Goal: Information Seeking & Learning: Learn about a topic

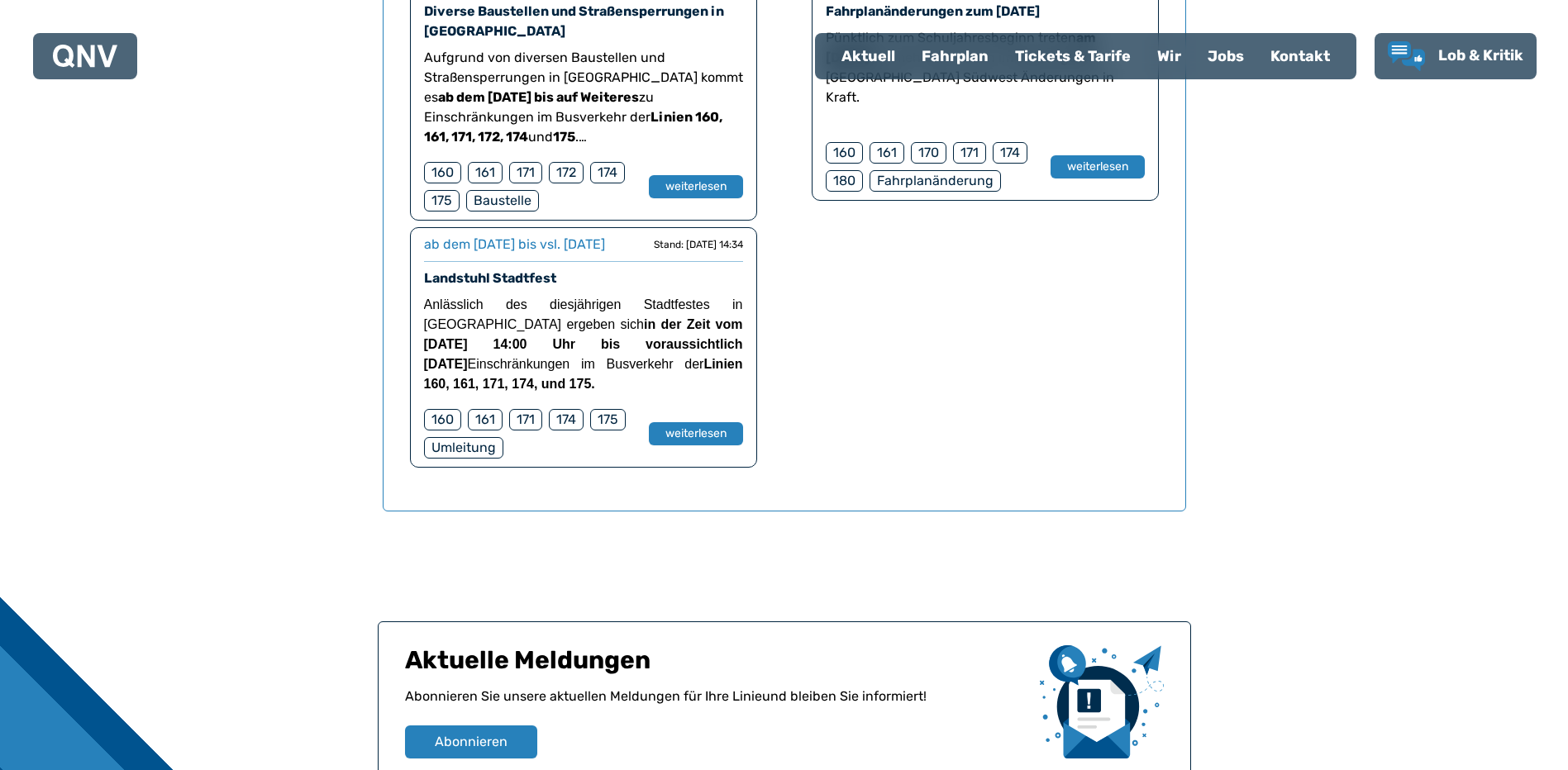
scroll to position [1420, 0]
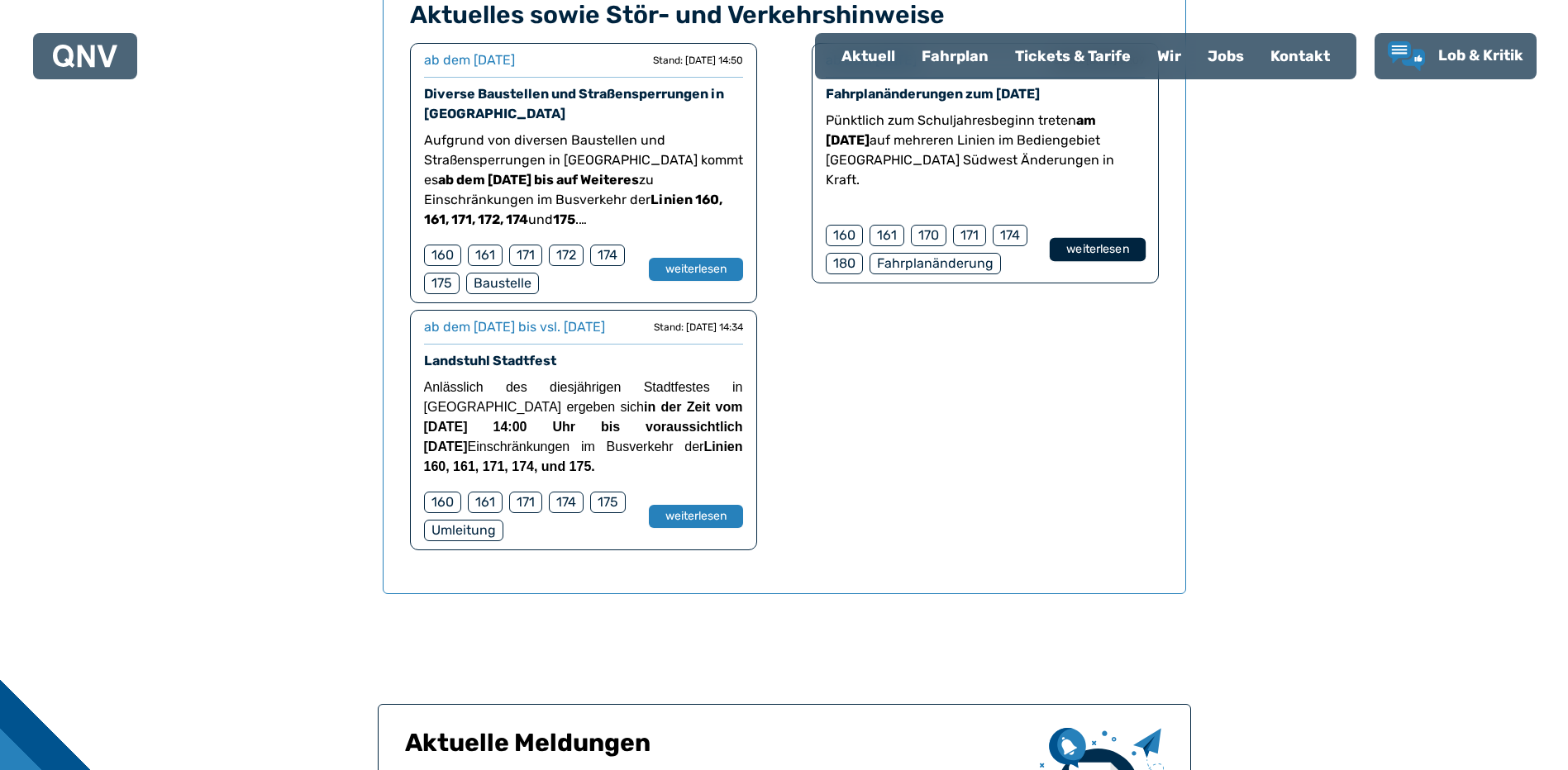
click at [1085, 254] on button "weiterlesen" at bounding box center [1096, 250] width 96 height 24
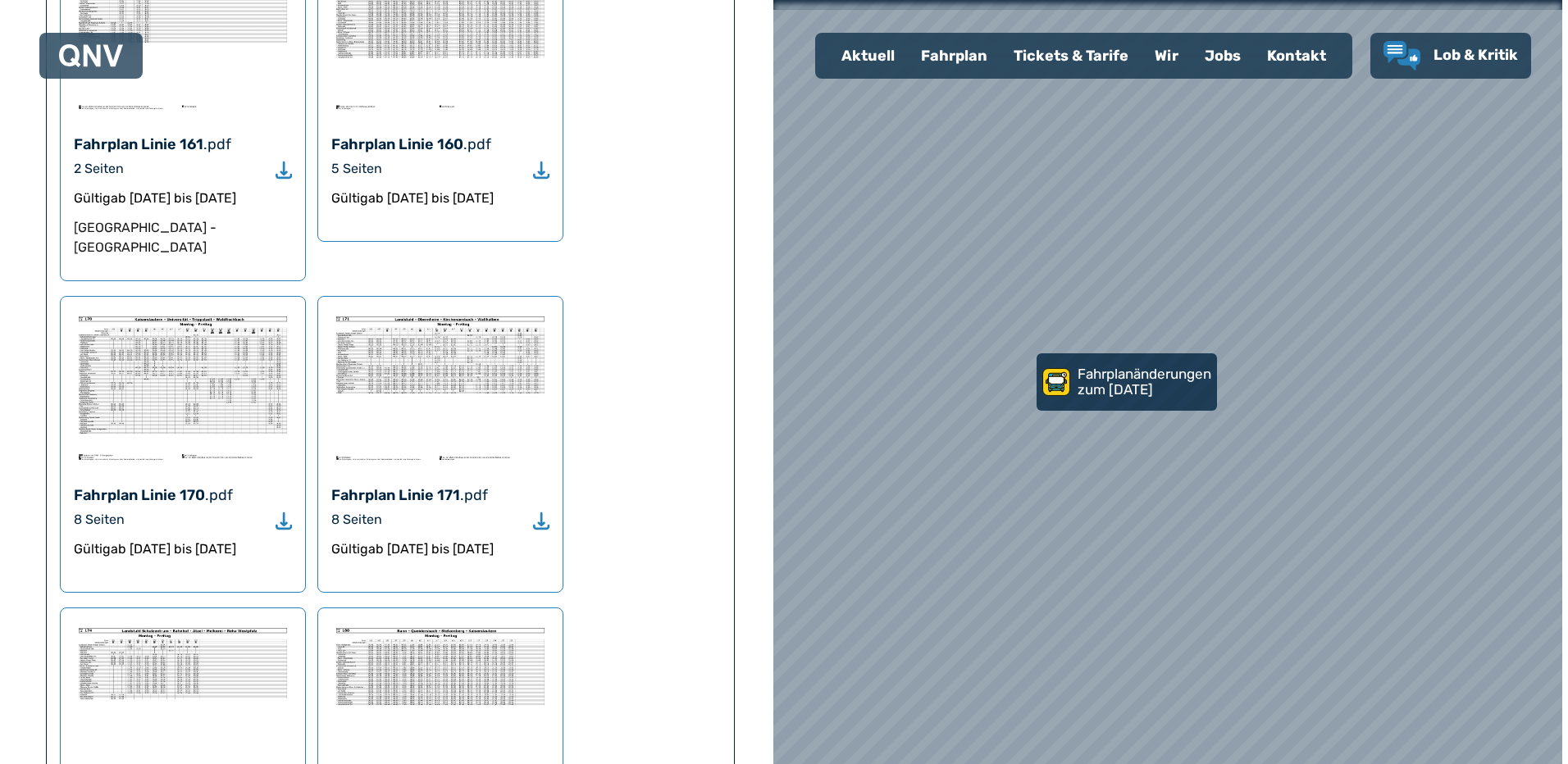
scroll to position [1148, 0]
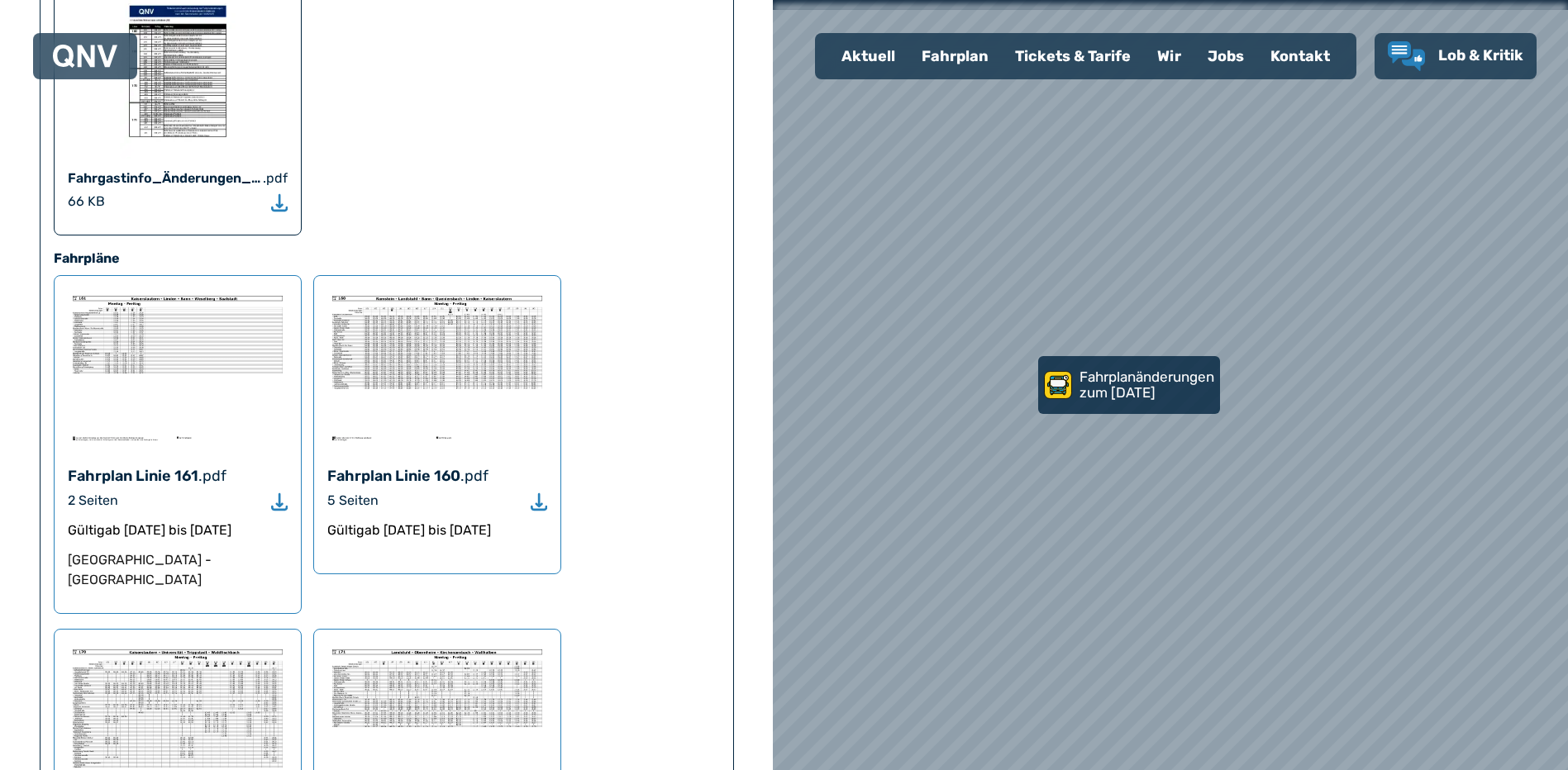
click at [402, 465] on div "Fahrplan Linie 160" at bounding box center [394, 476] width 133 height 23
click at [445, 289] on img at bounding box center [437, 367] width 220 height 157
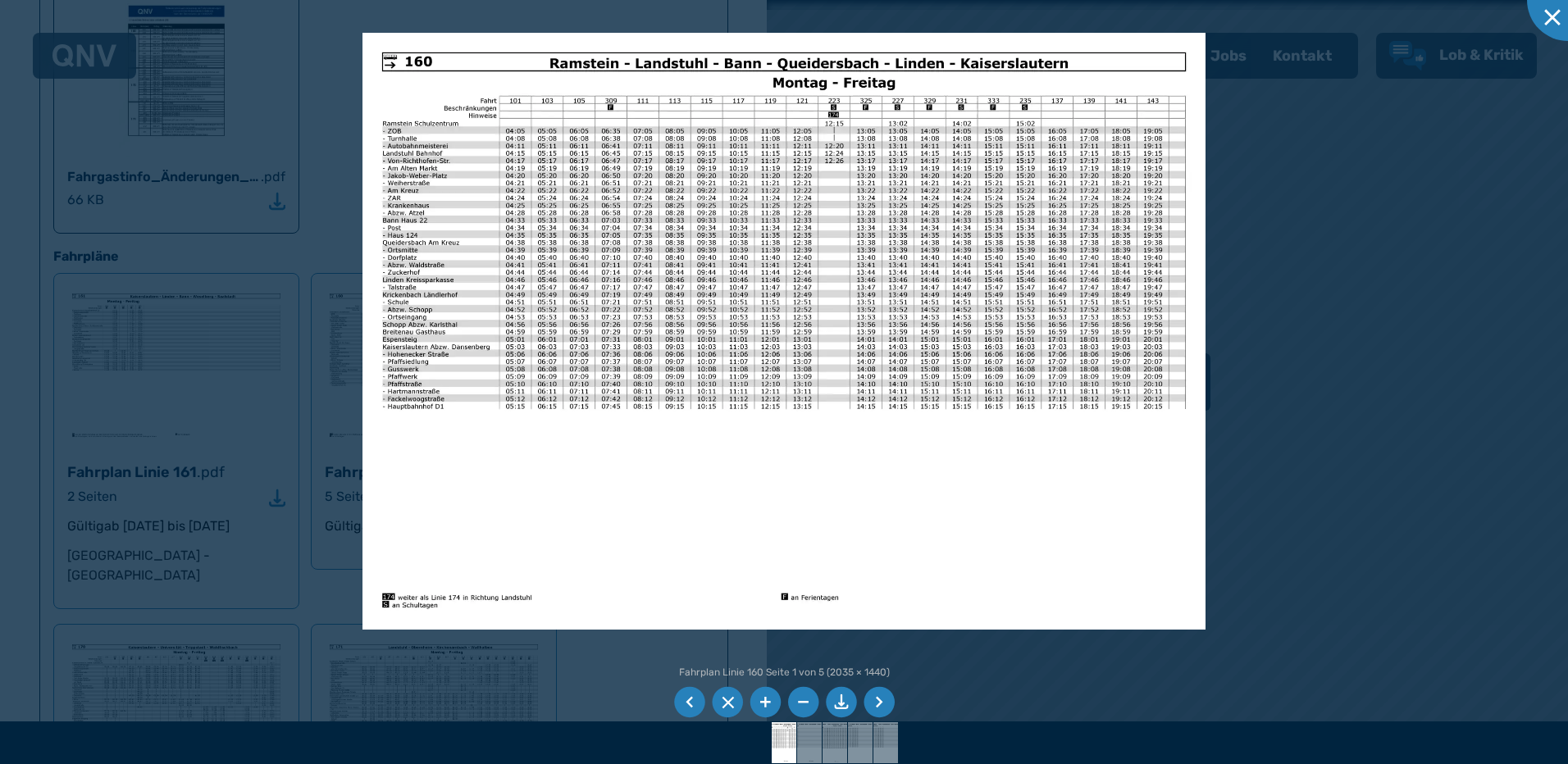
click at [769, 701] on li at bounding box center [765, 702] width 31 height 31
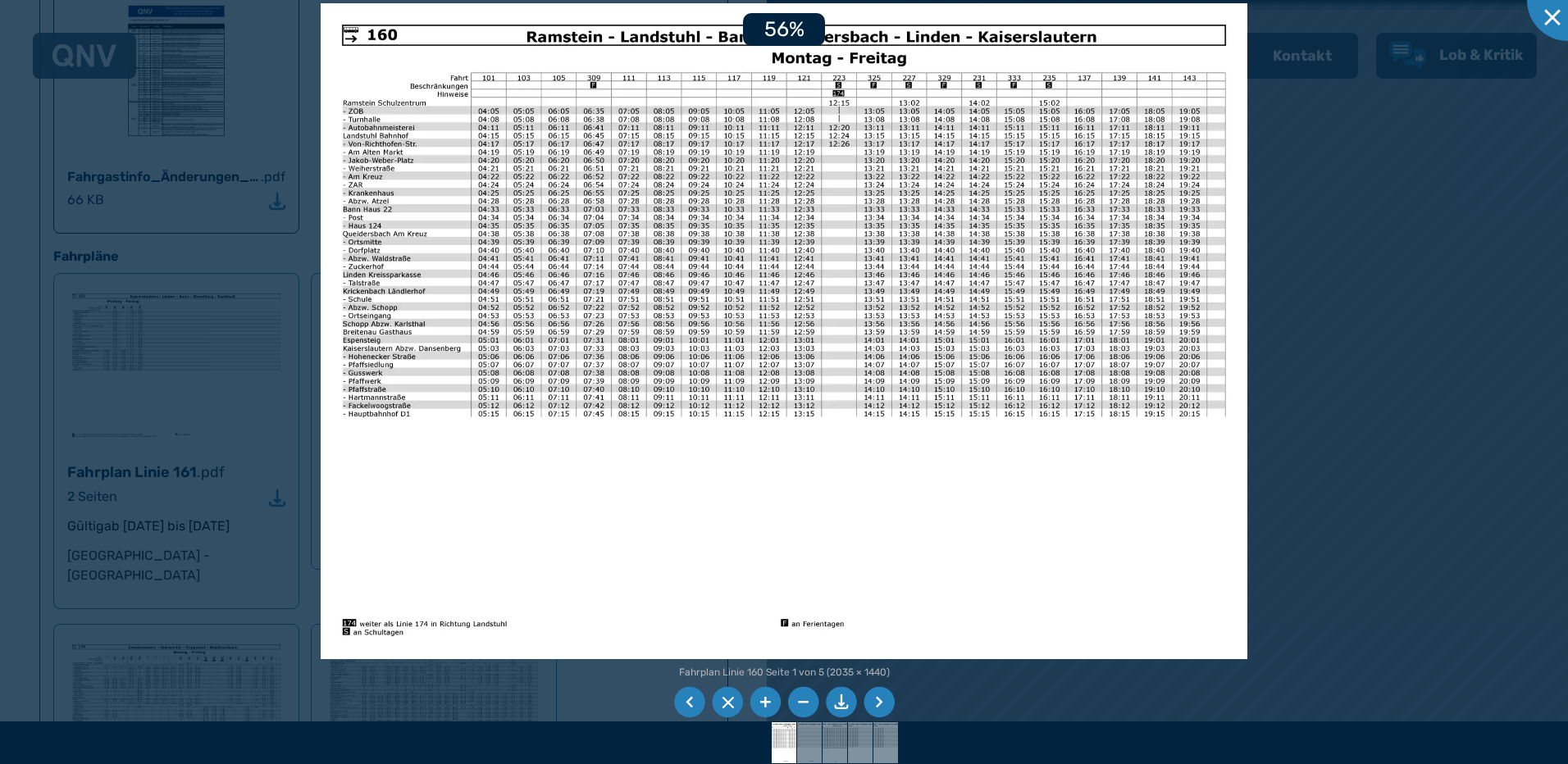
click at [768, 701] on li at bounding box center [765, 702] width 31 height 31
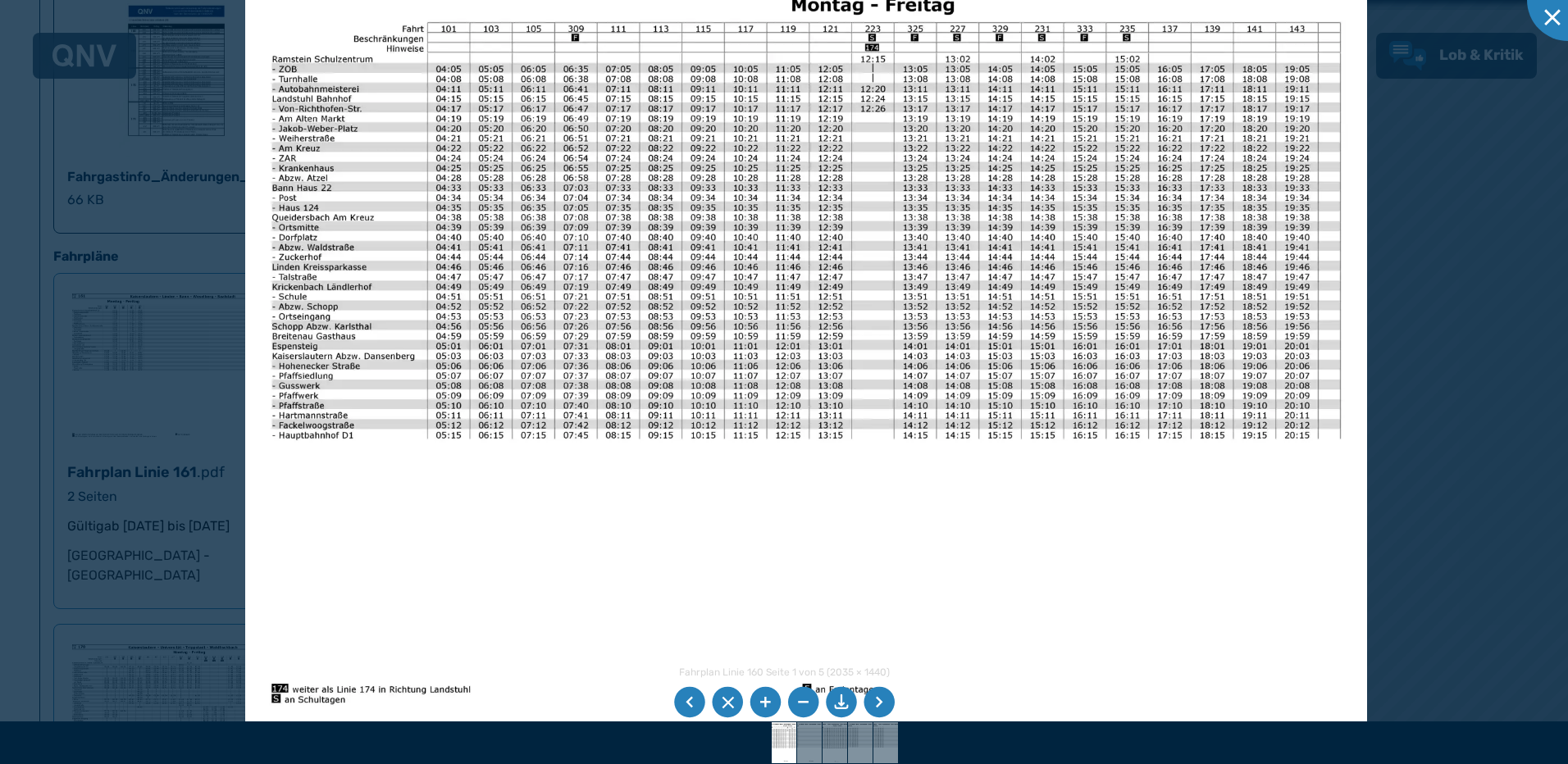
click at [884, 701] on li at bounding box center [879, 702] width 31 height 31
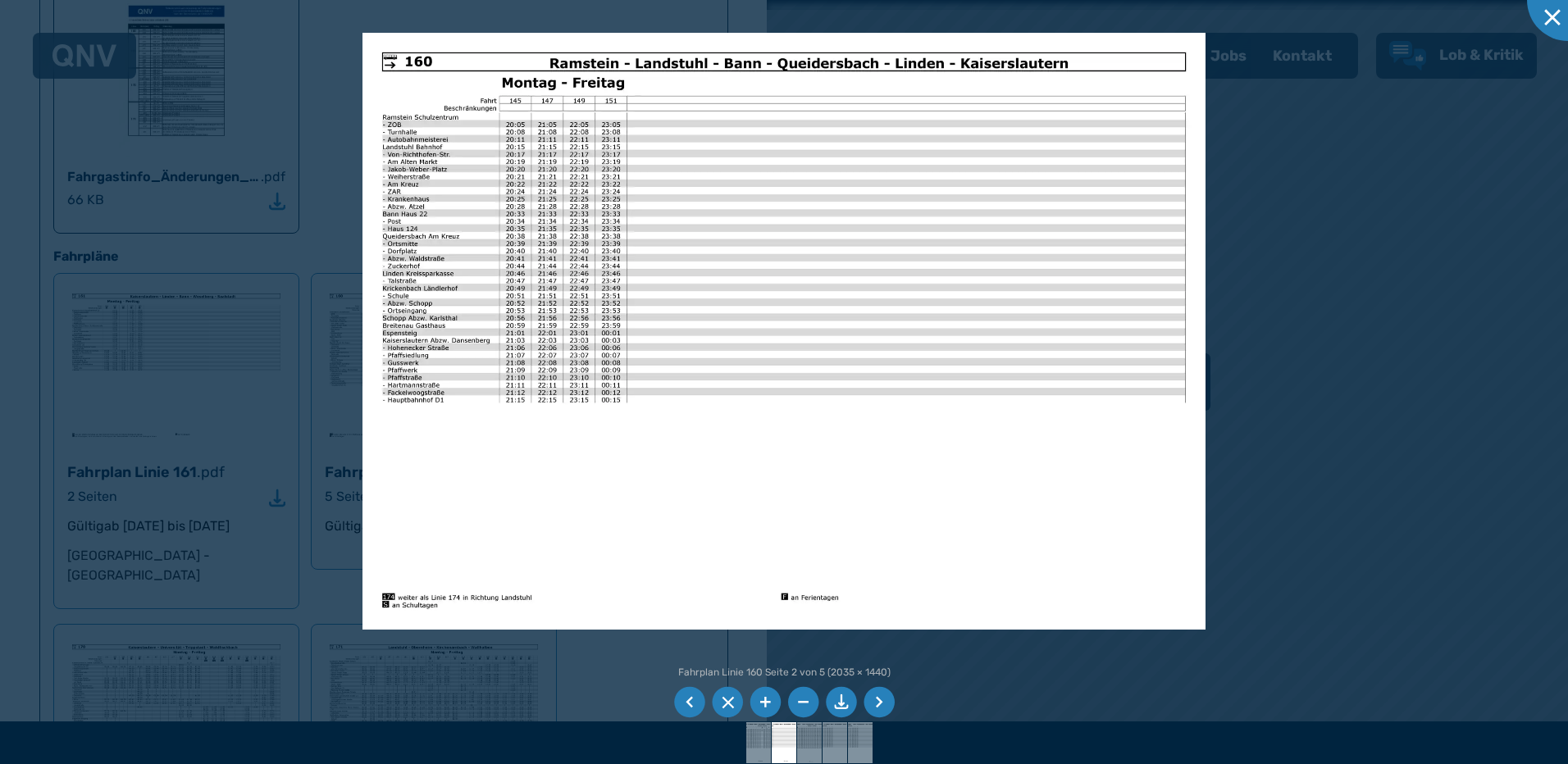
click at [880, 694] on li at bounding box center [879, 702] width 31 height 31
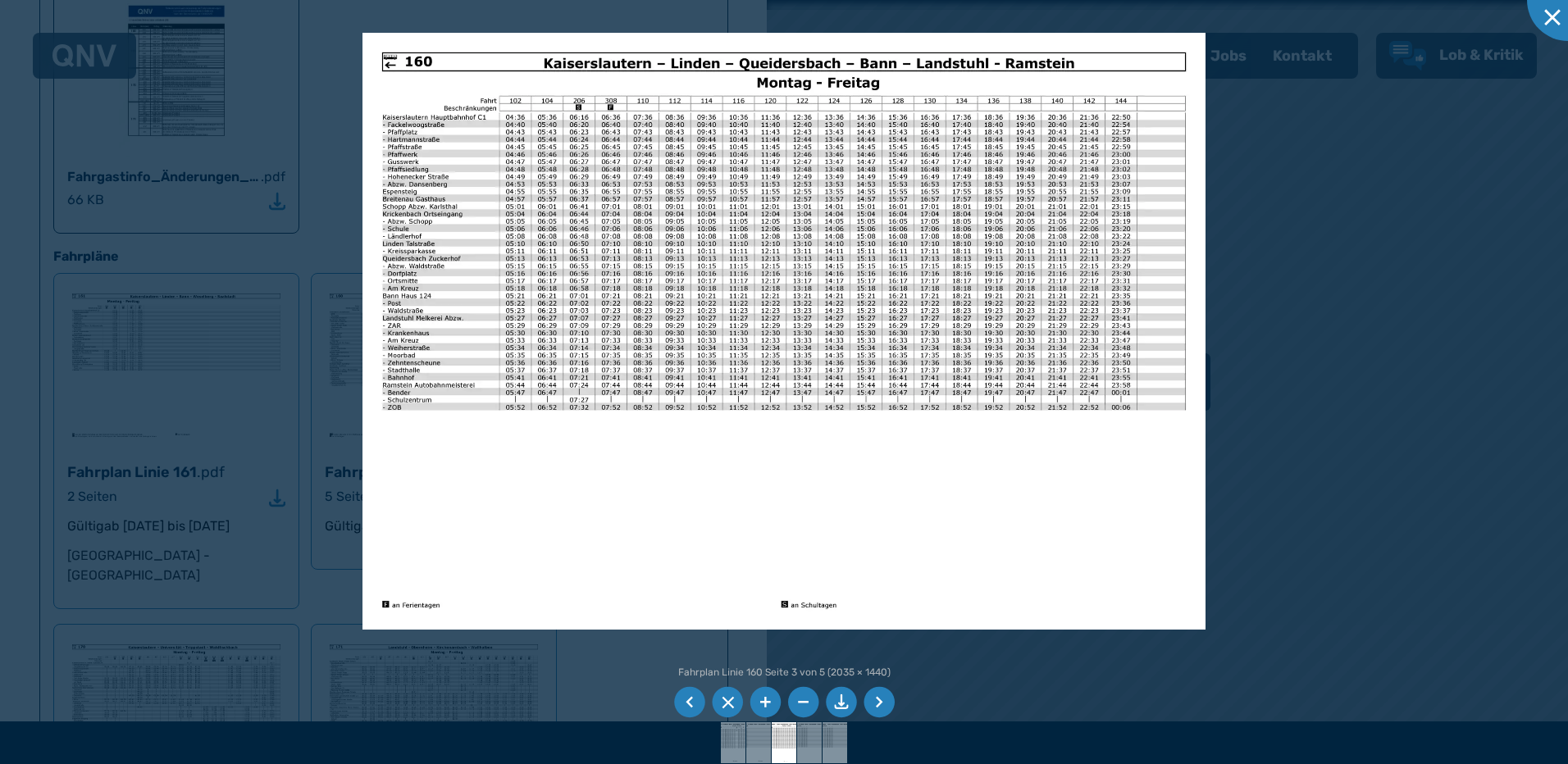
click at [767, 705] on li at bounding box center [765, 702] width 31 height 31
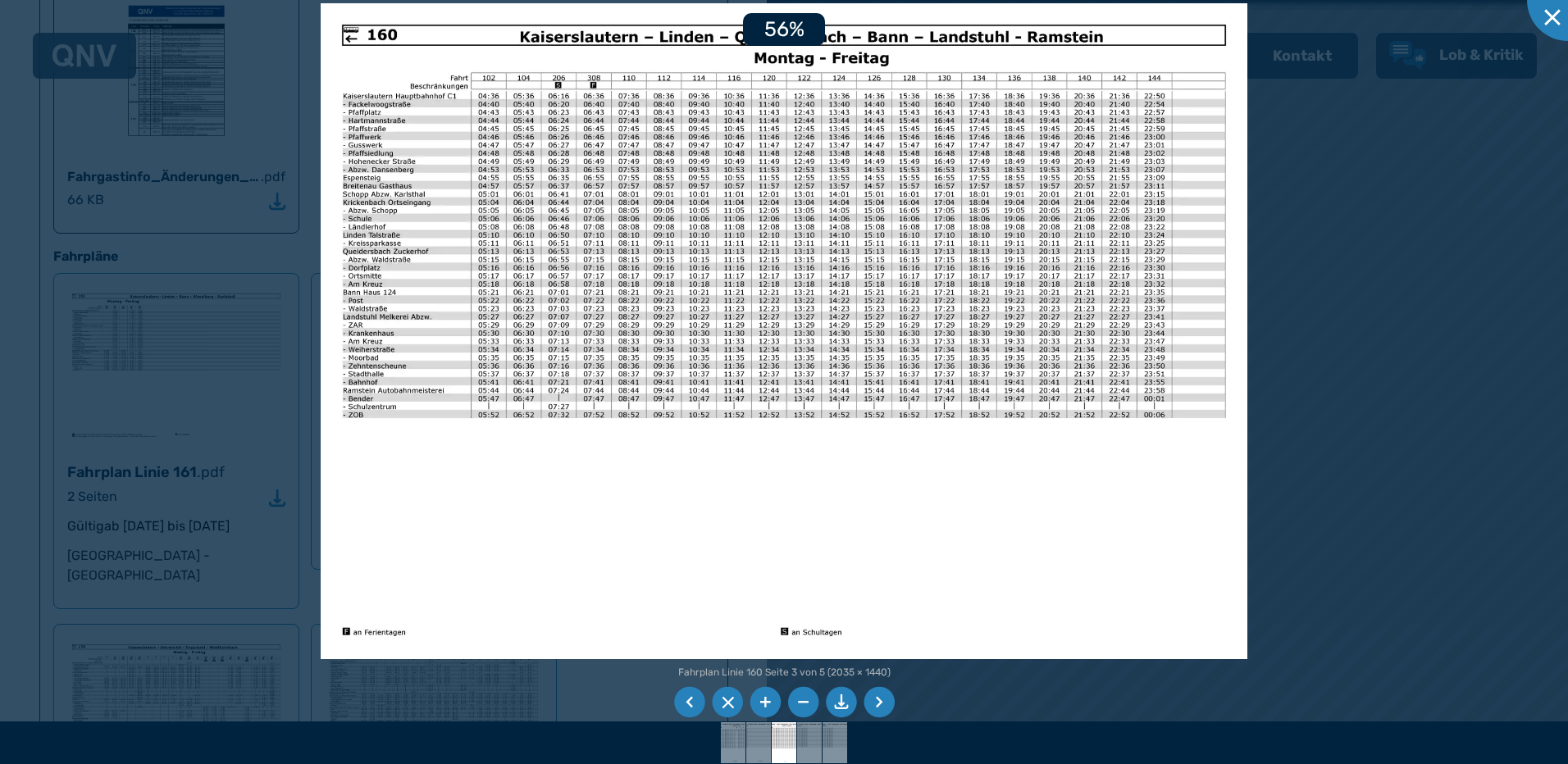
click at [767, 705] on li at bounding box center [765, 702] width 31 height 31
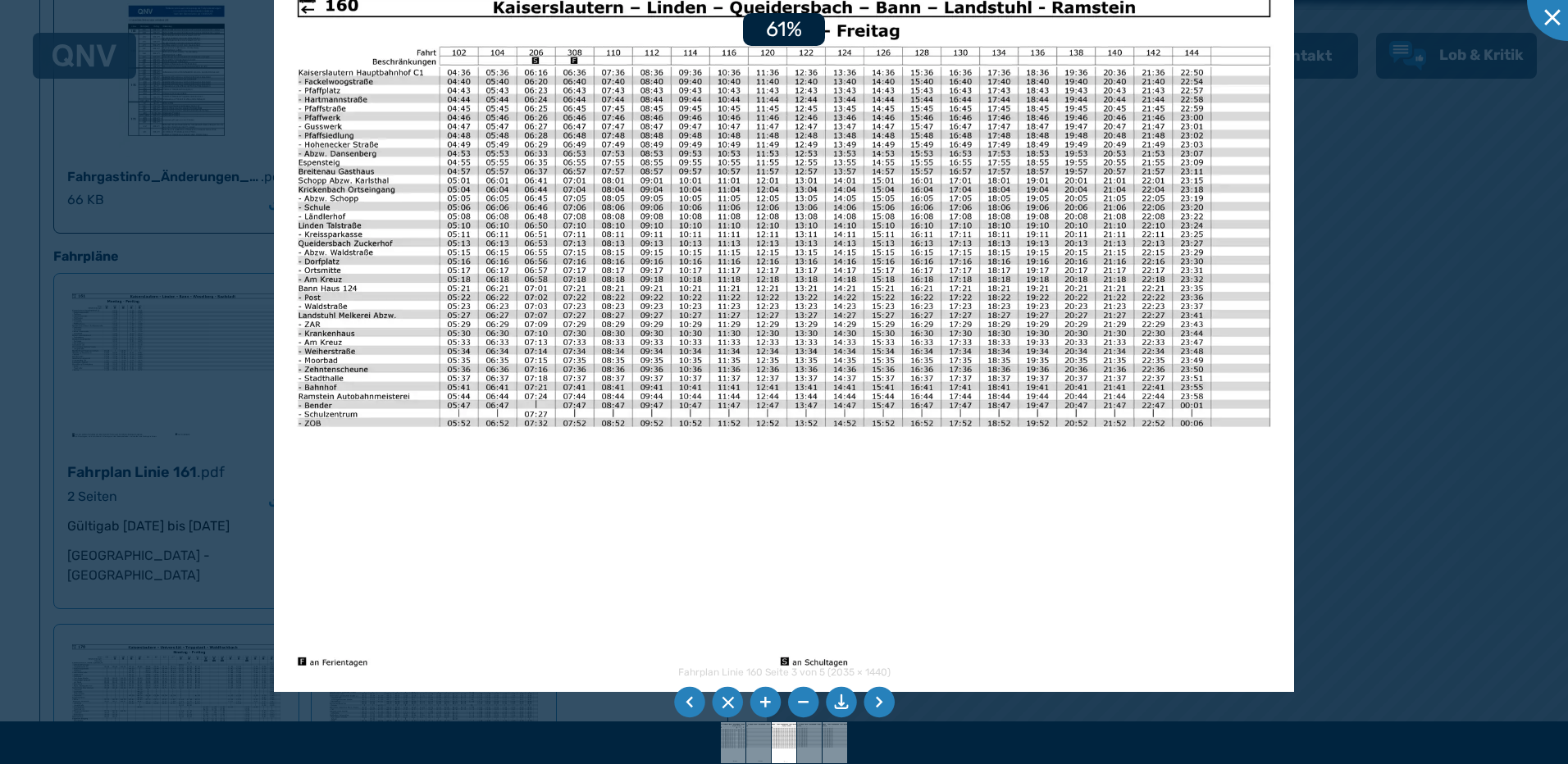
click at [767, 705] on li at bounding box center [765, 702] width 31 height 31
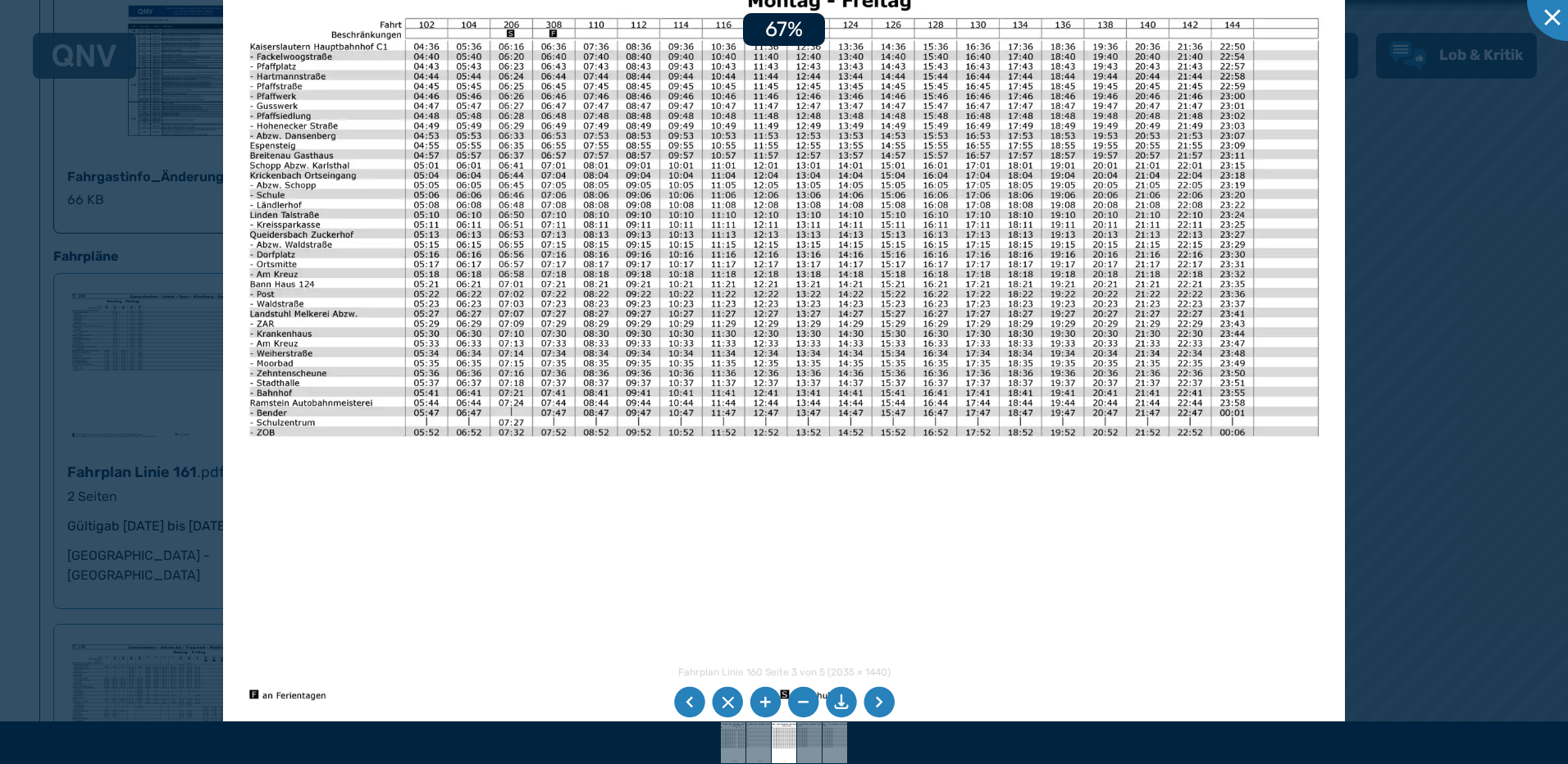
click at [767, 705] on li at bounding box center [765, 702] width 31 height 31
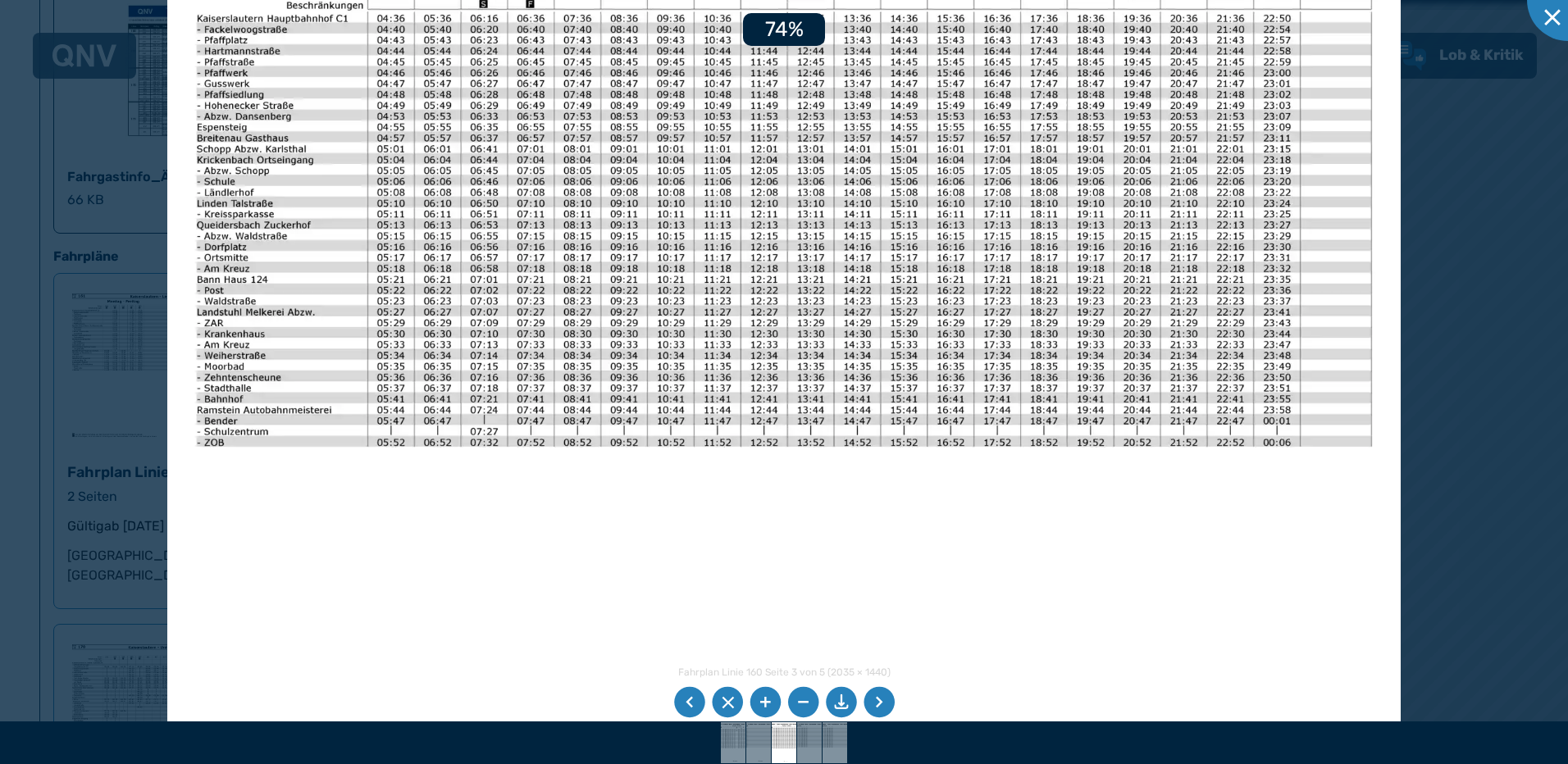
click at [767, 705] on li at bounding box center [765, 702] width 31 height 31
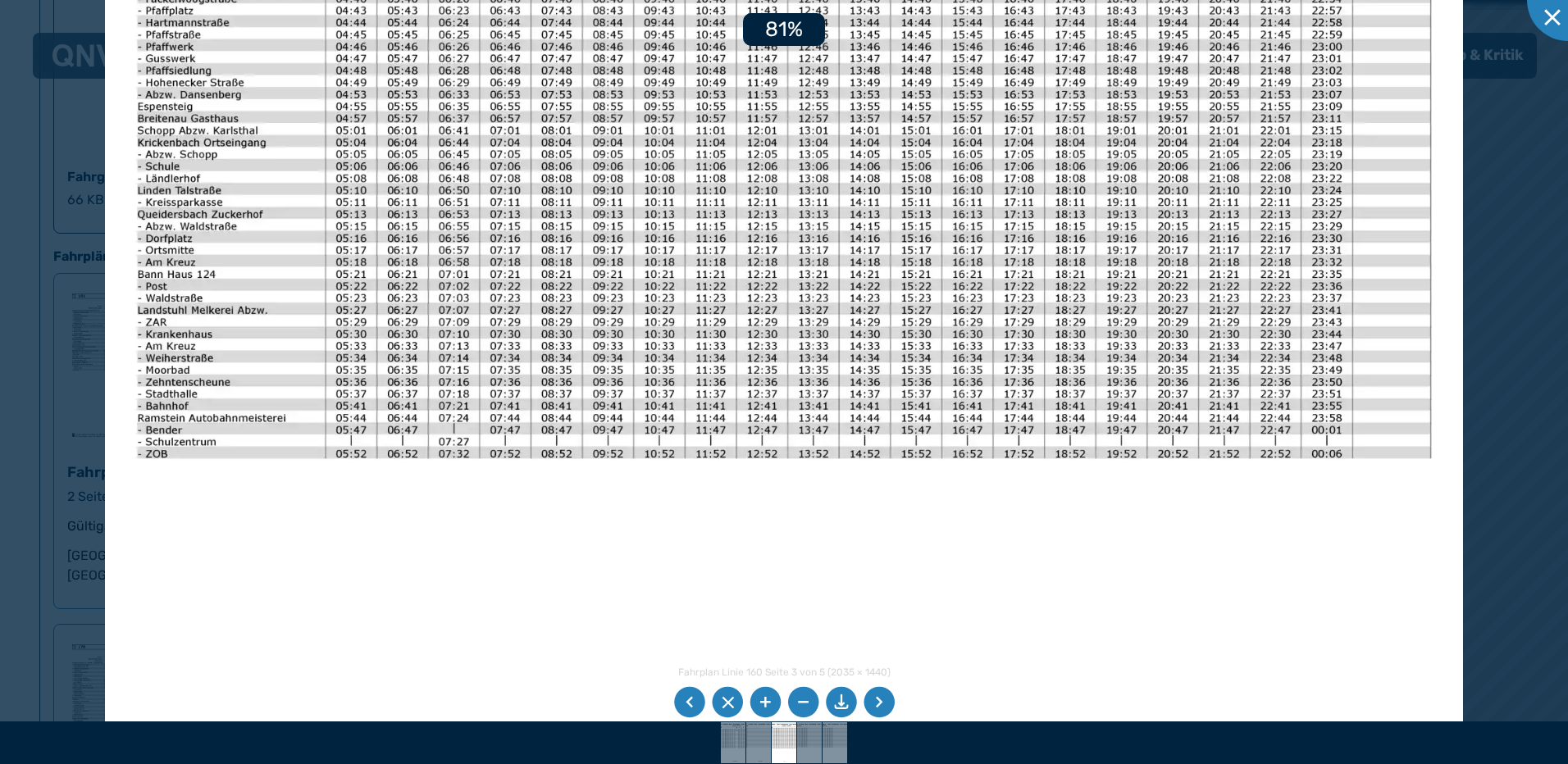
click at [767, 704] on li at bounding box center [765, 702] width 31 height 31
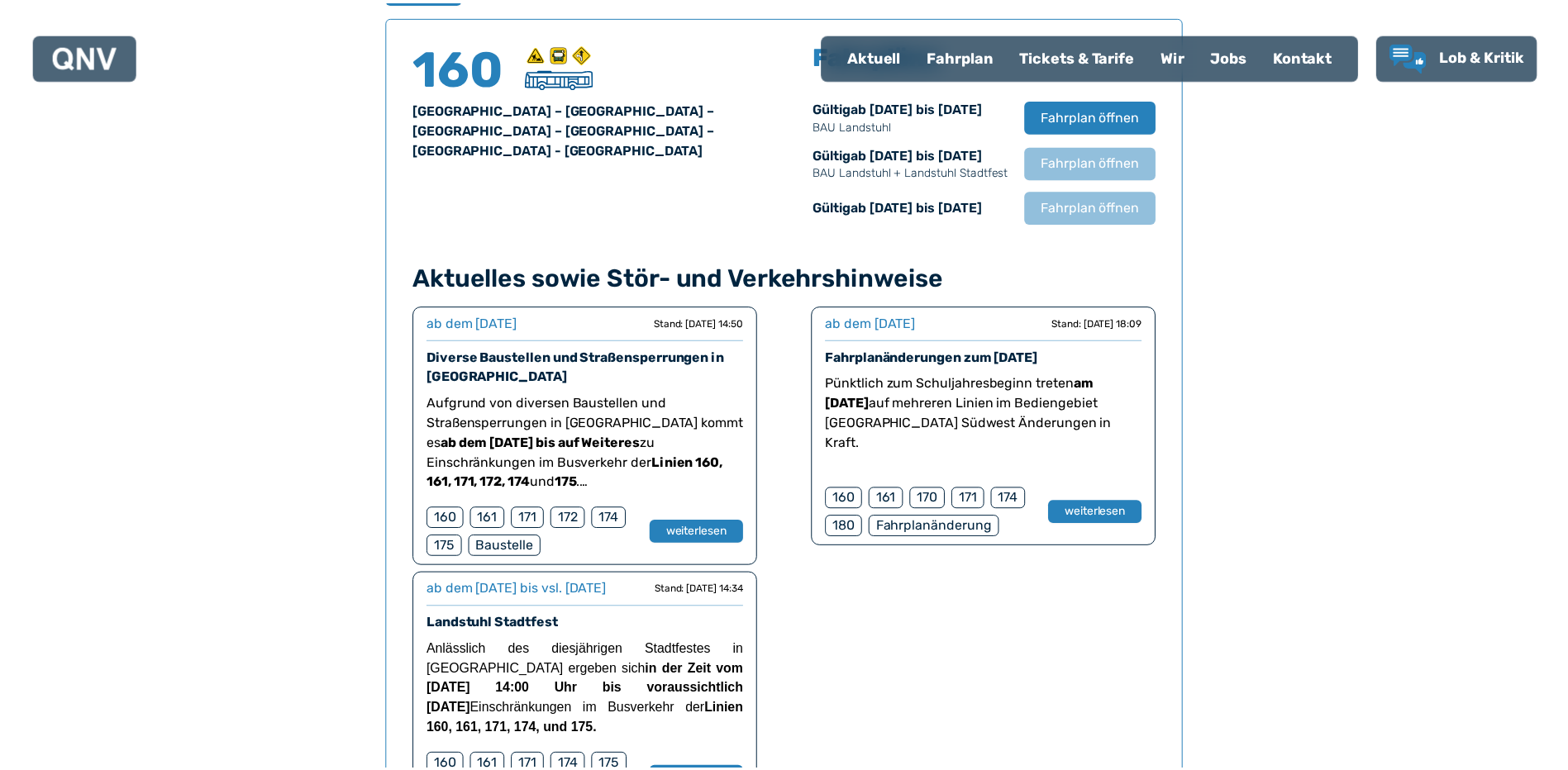
scroll to position [1089, 0]
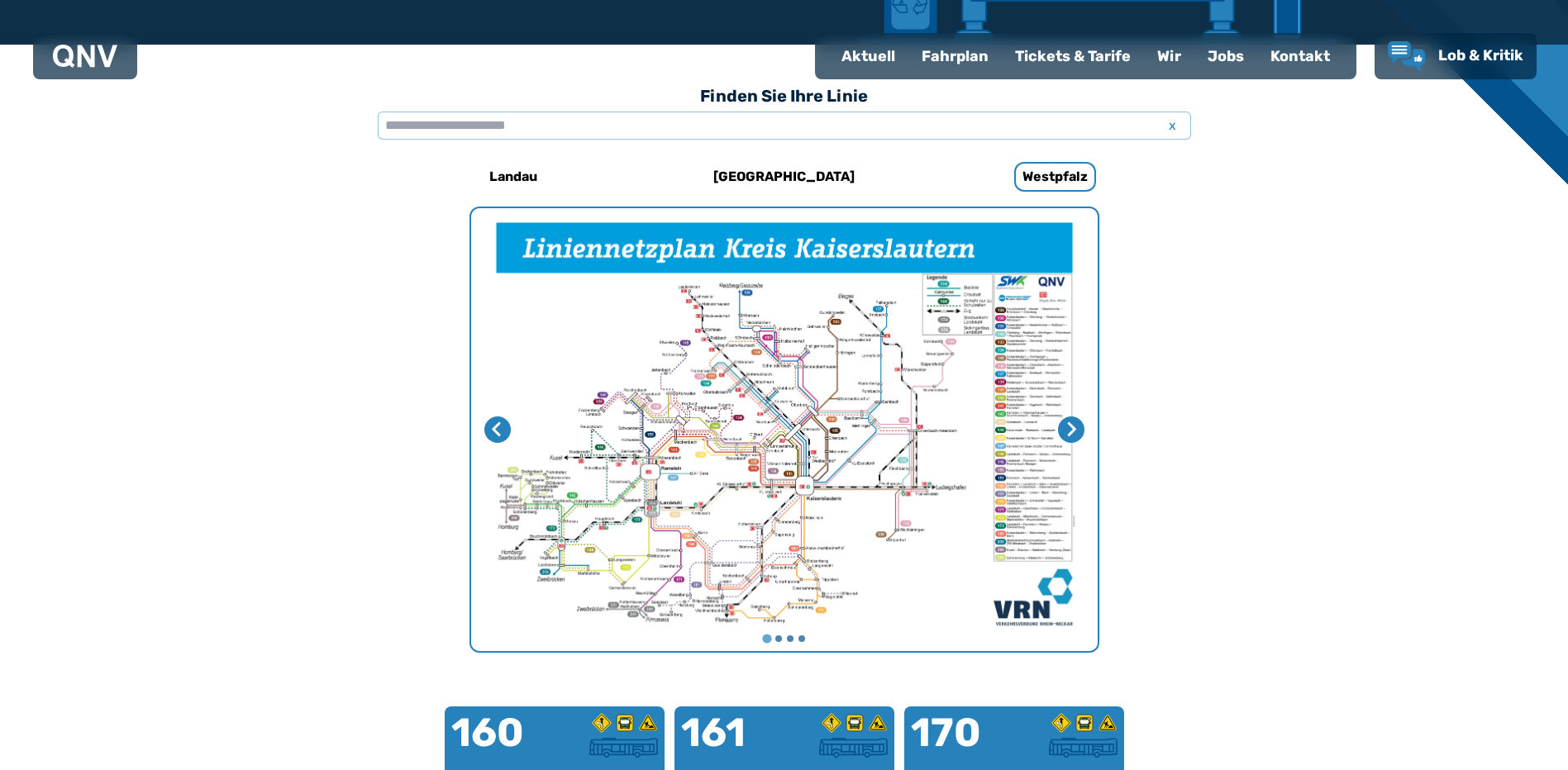
scroll to position [509, 0]
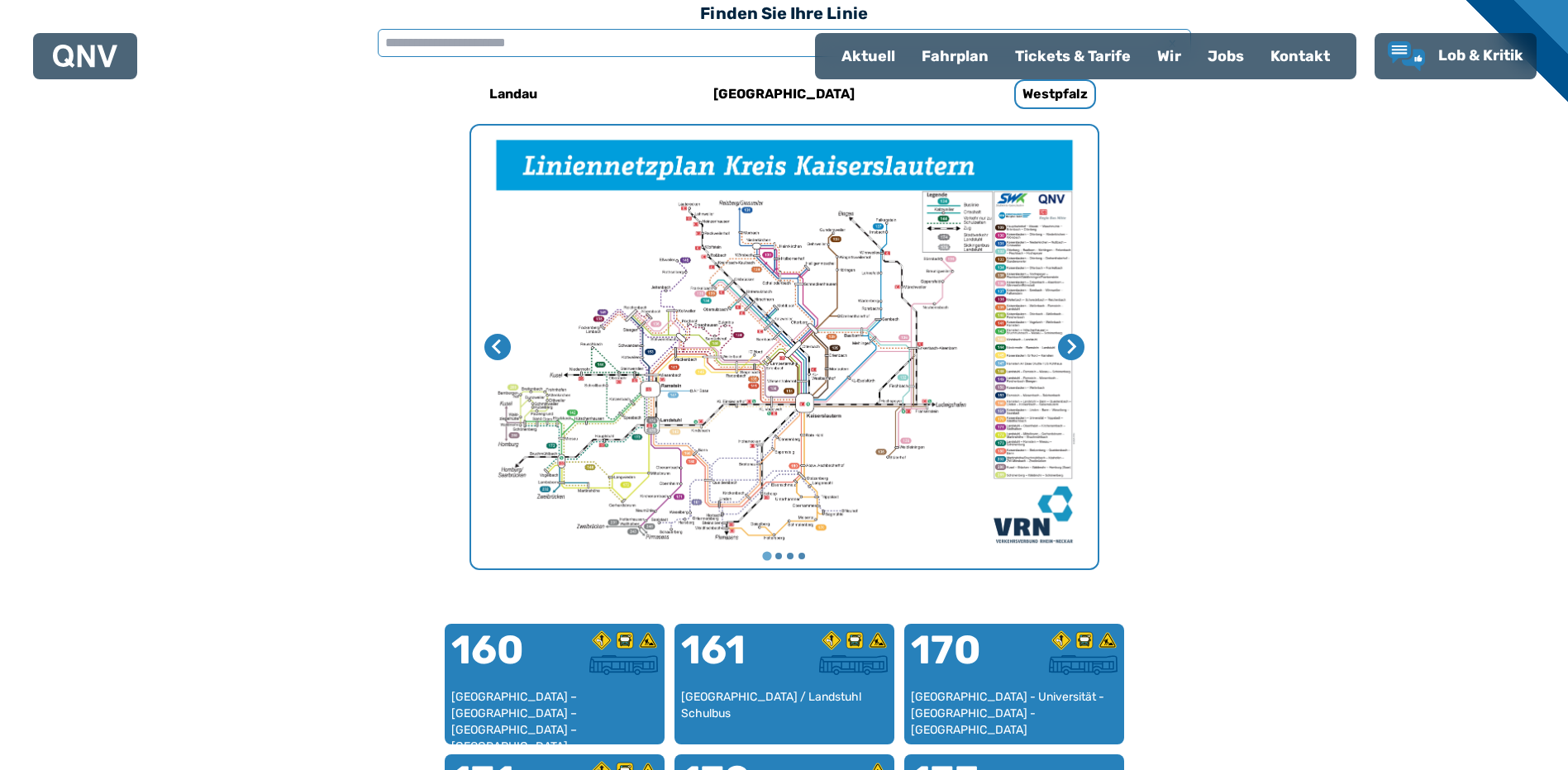
click at [447, 42] on input "text" at bounding box center [785, 42] width 813 height 28
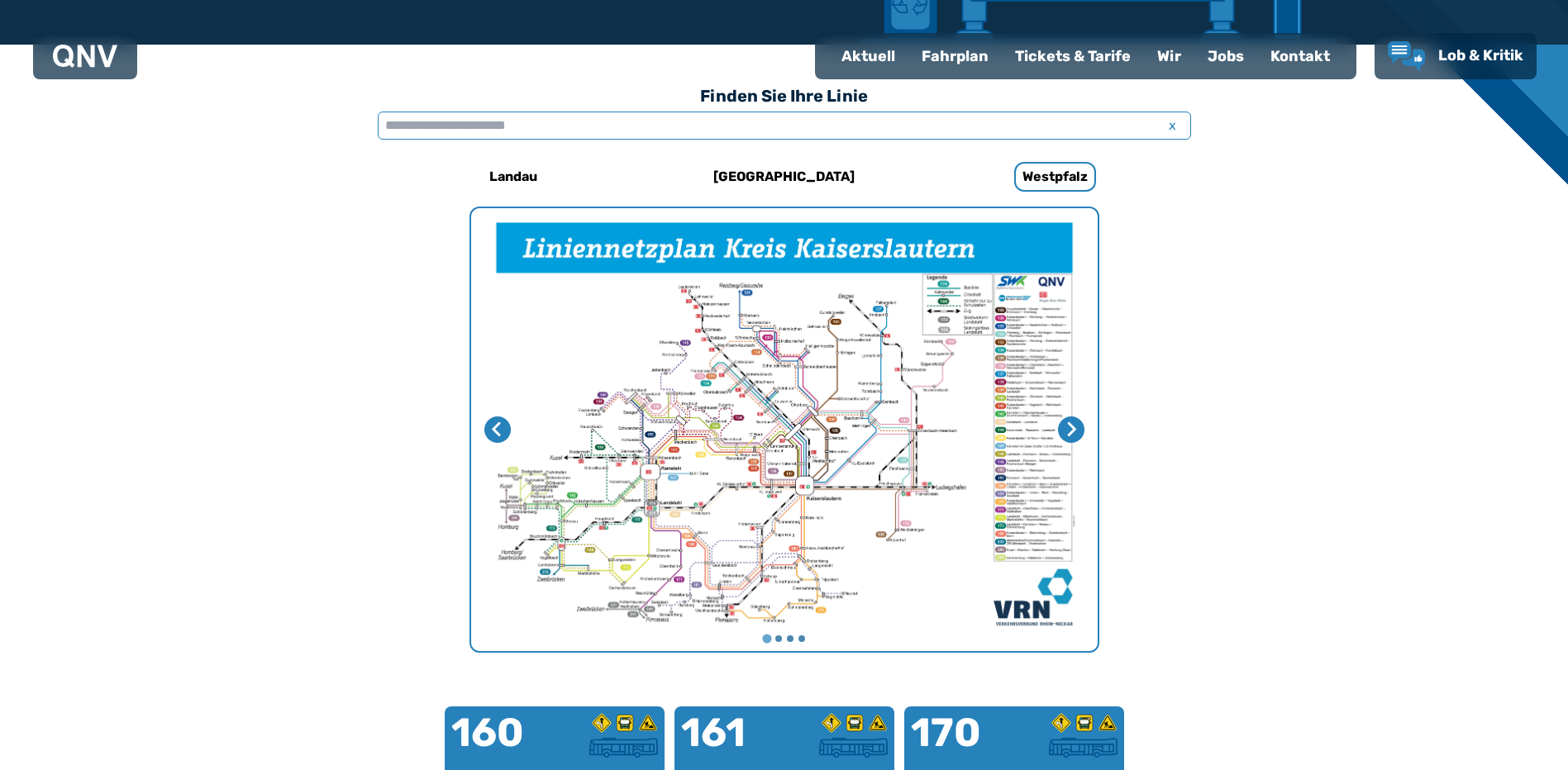
scroll to position [343, 0]
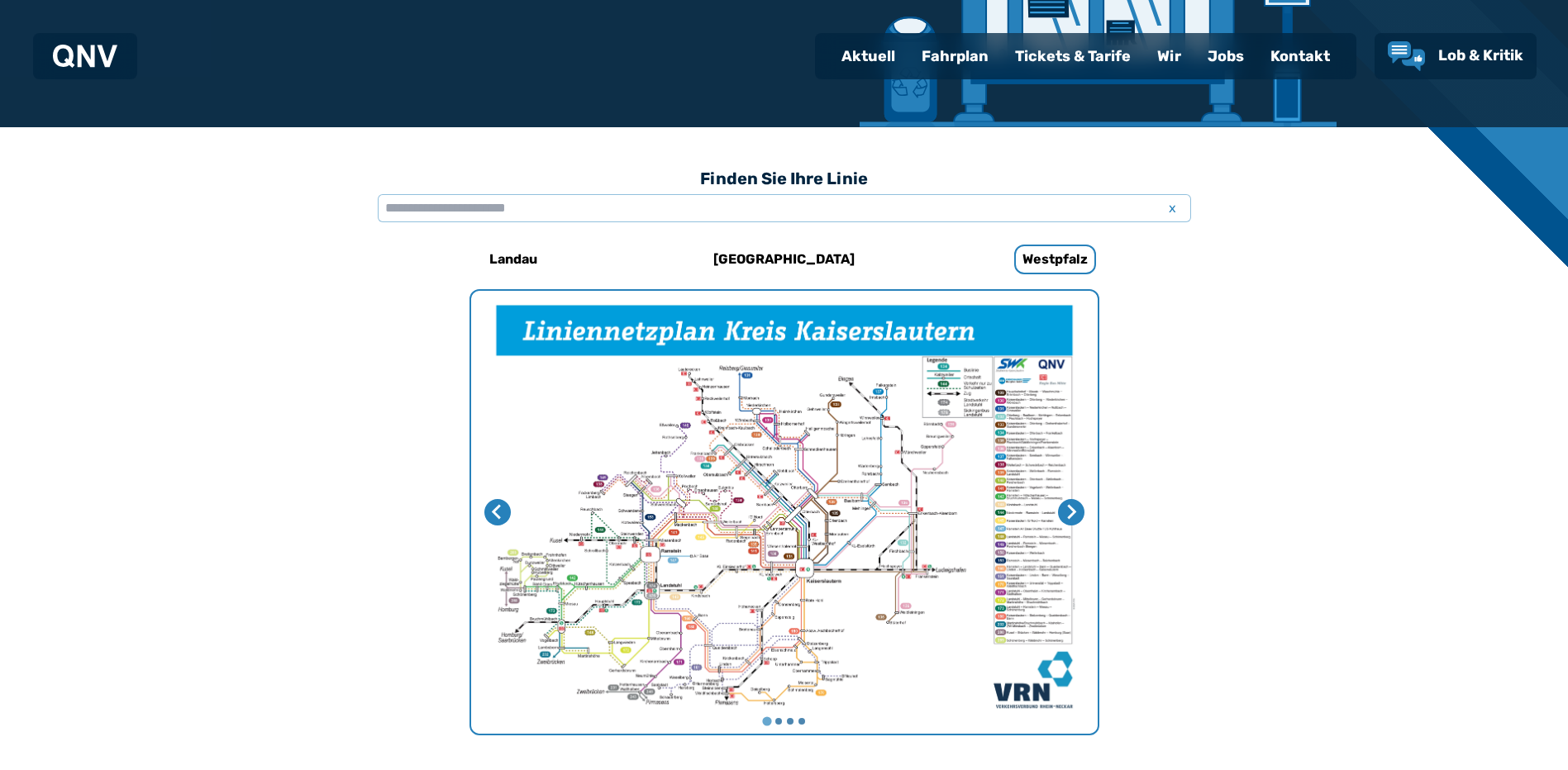
click at [953, 54] on div "Fahrplan" at bounding box center [955, 56] width 93 height 43
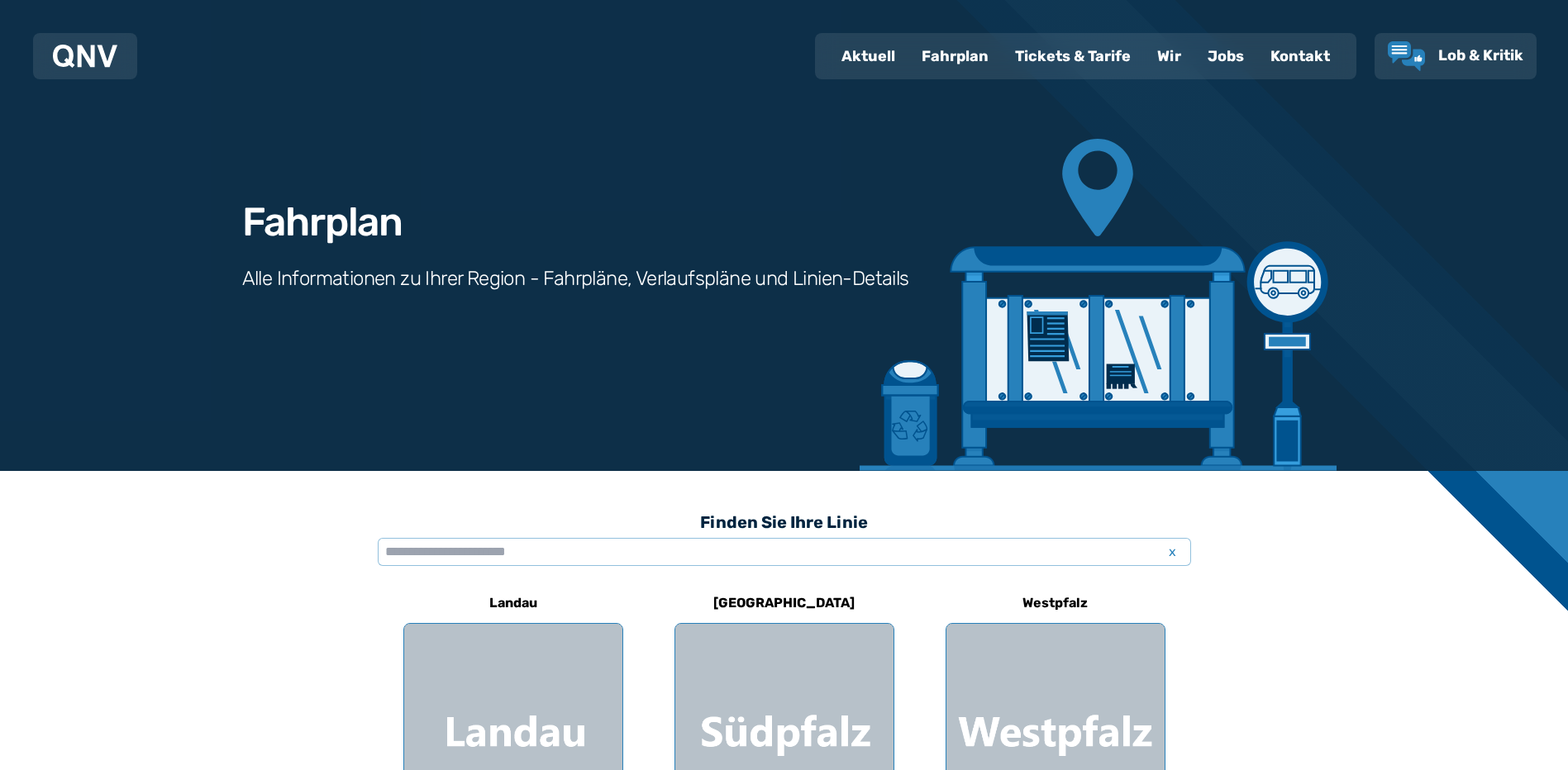
click at [867, 57] on div "Aktuell" at bounding box center [868, 56] width 80 height 43
select select "*"
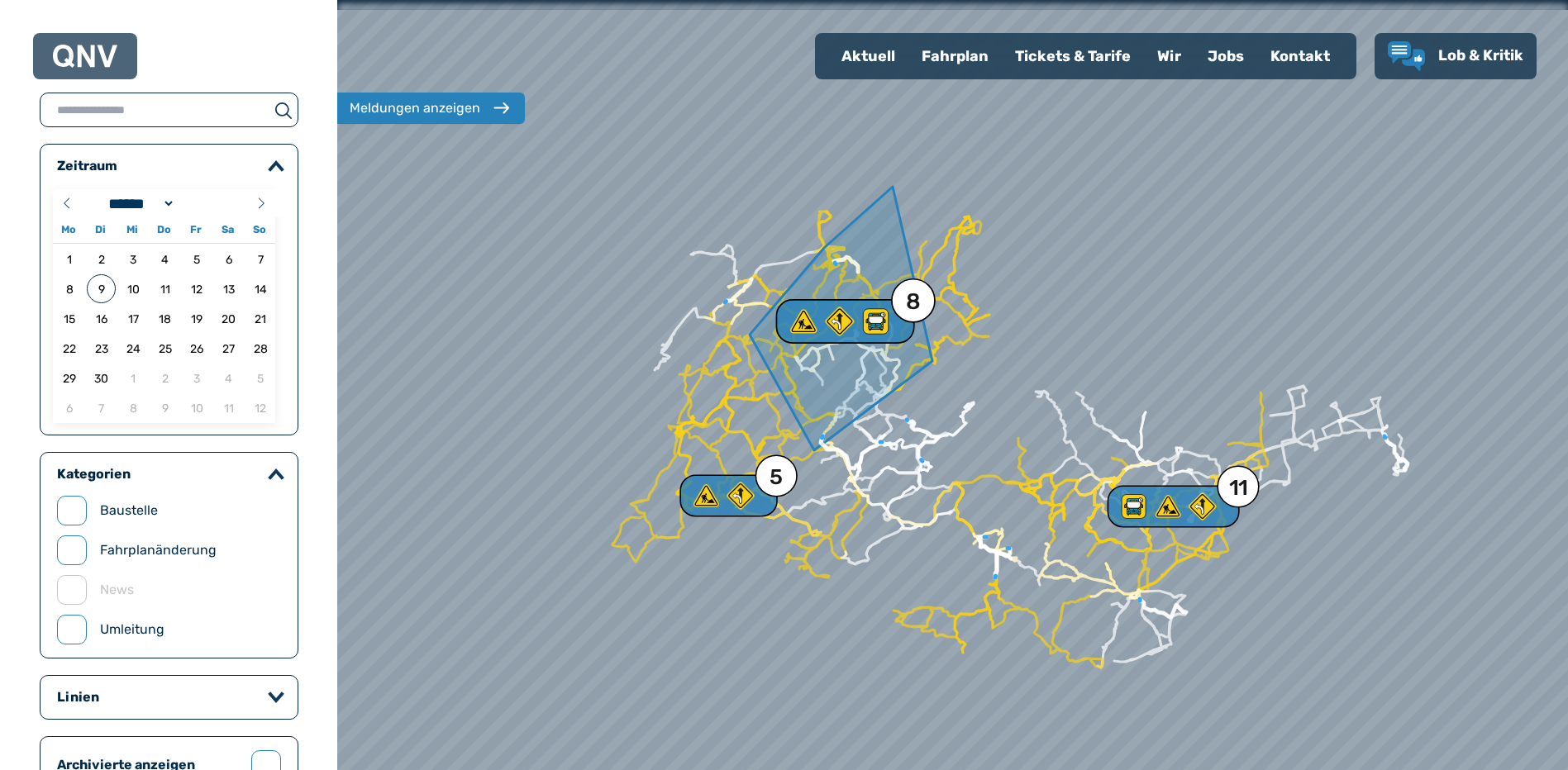
click at [910, 298] on div "8" at bounding box center [913, 302] width 15 height 22
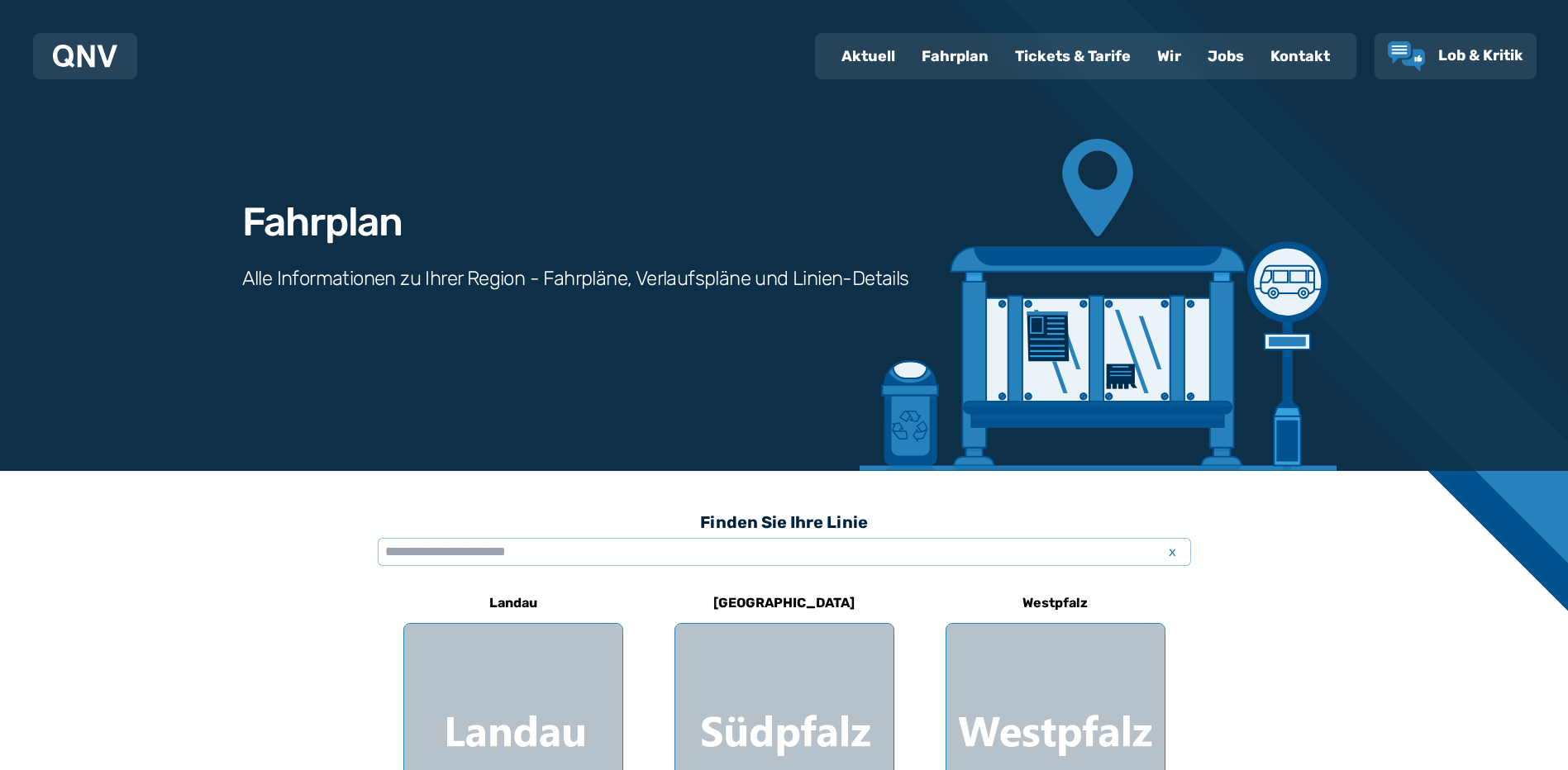
click at [948, 52] on div "Fahrplan" at bounding box center [955, 56] width 93 height 43
click at [868, 54] on div "Aktuell" at bounding box center [868, 56] width 80 height 43
select select "*"
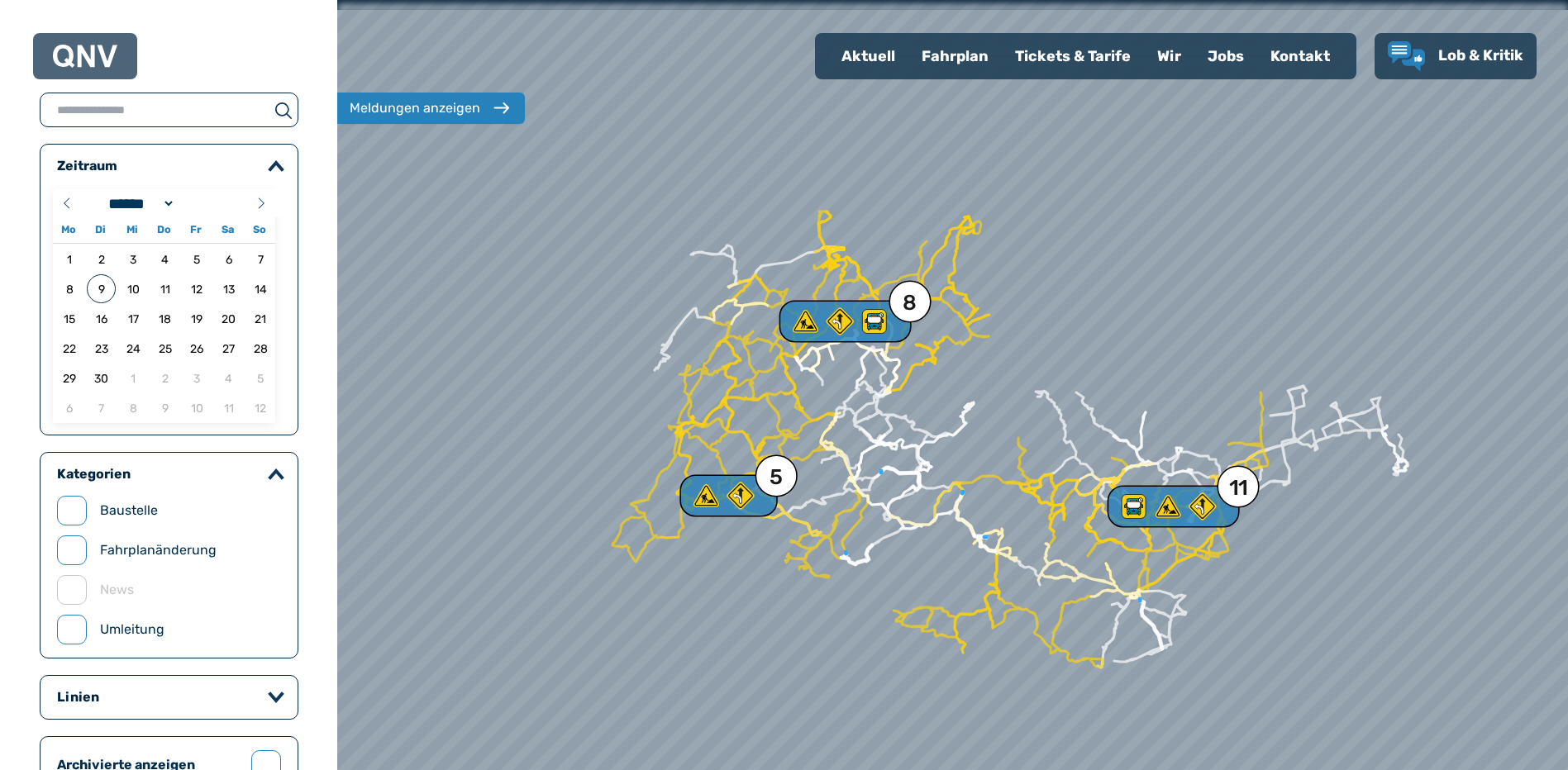
click at [957, 51] on div "Fahrplan" at bounding box center [955, 56] width 93 height 43
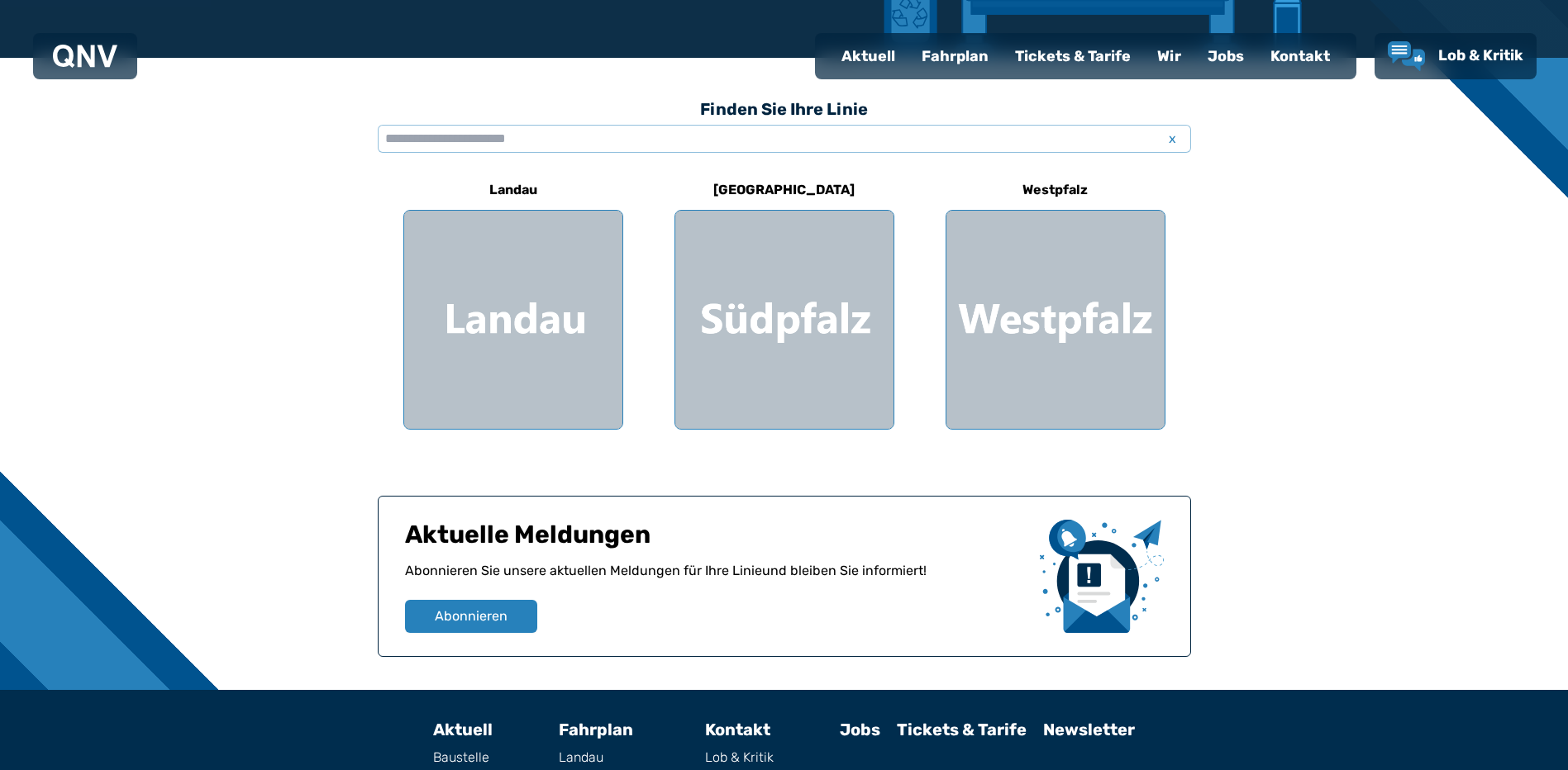
scroll to position [496, 0]
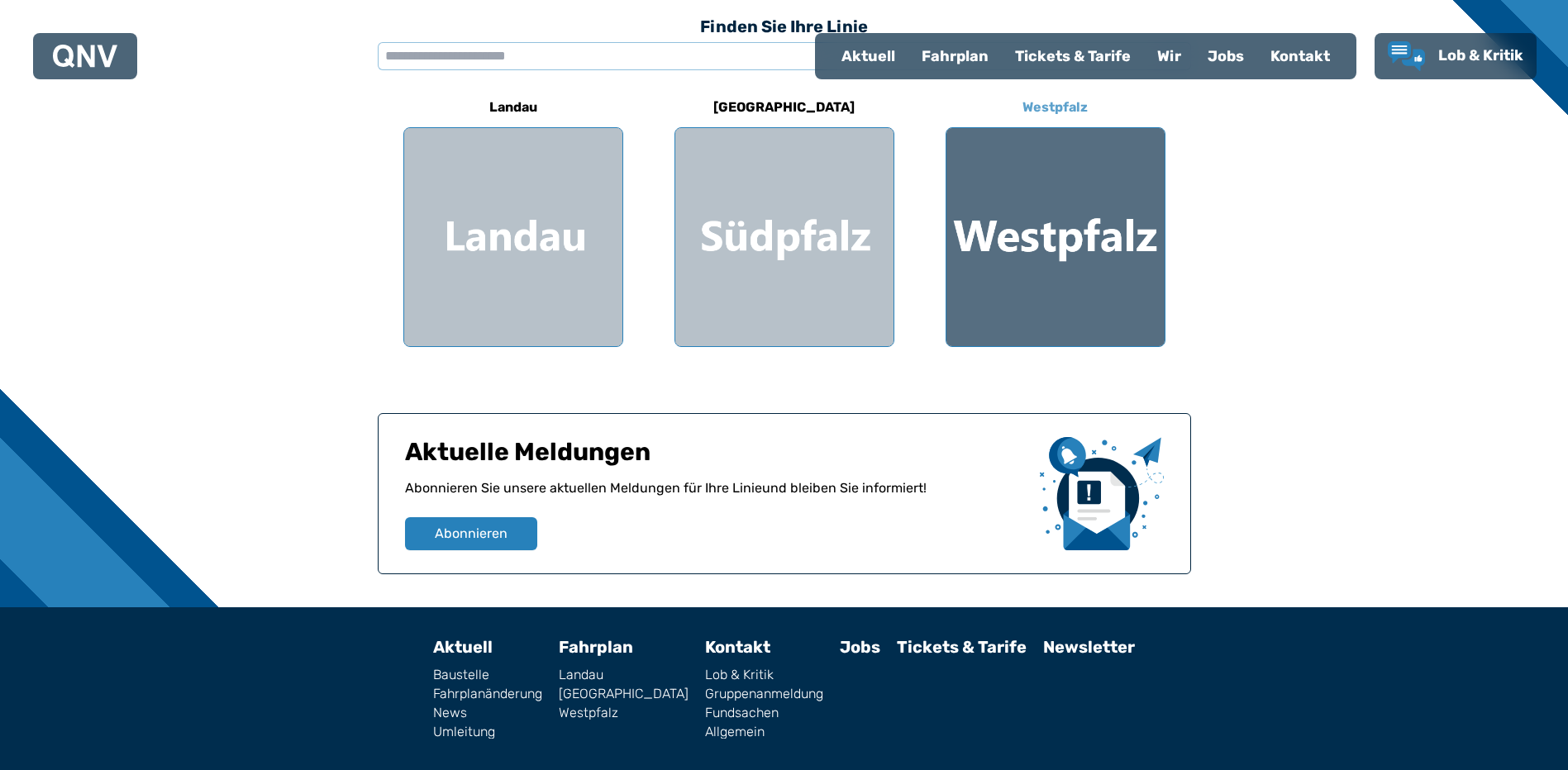
click at [1025, 226] on div at bounding box center [1056, 237] width 218 height 218
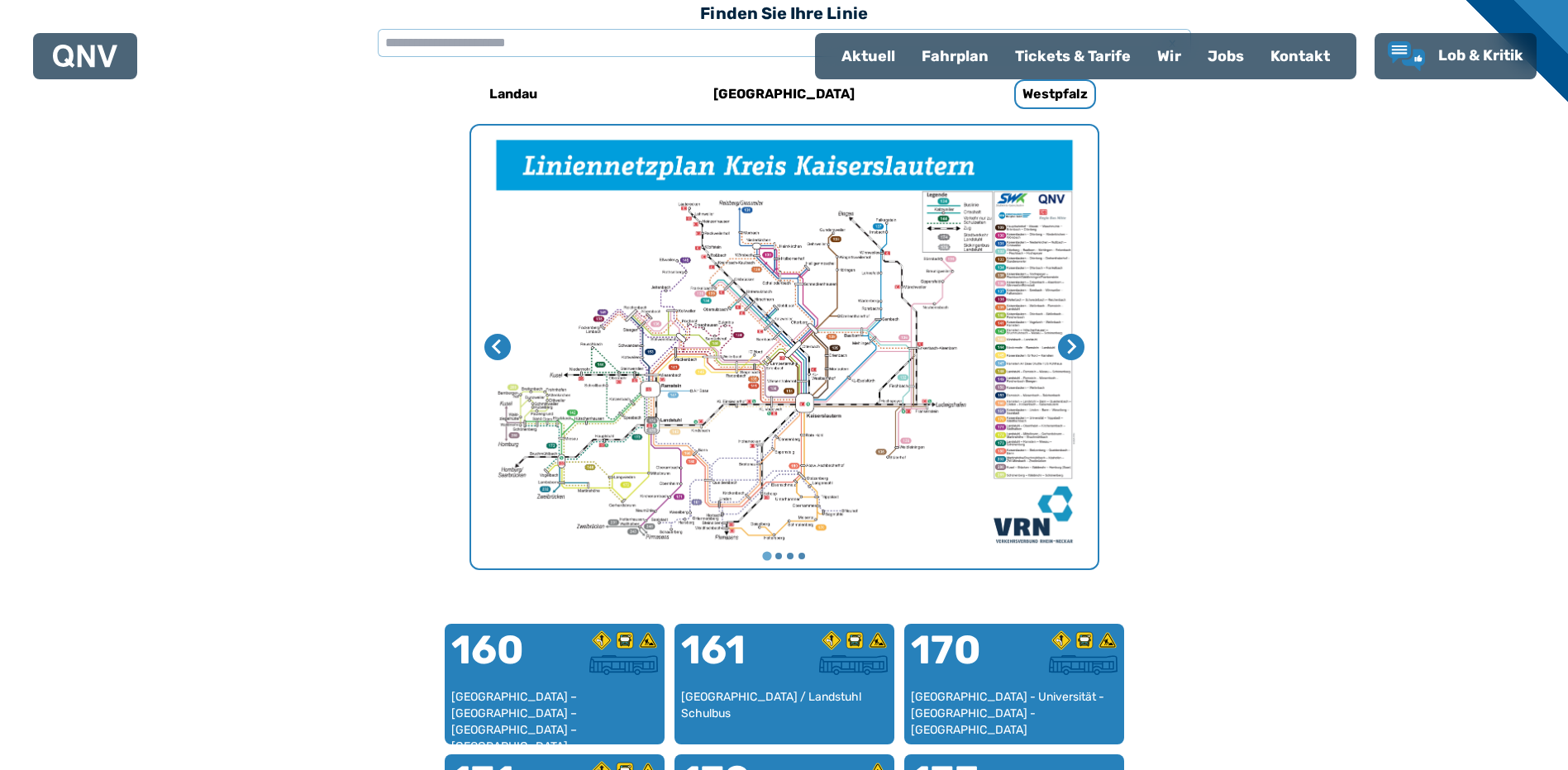
scroll to position [592, 0]
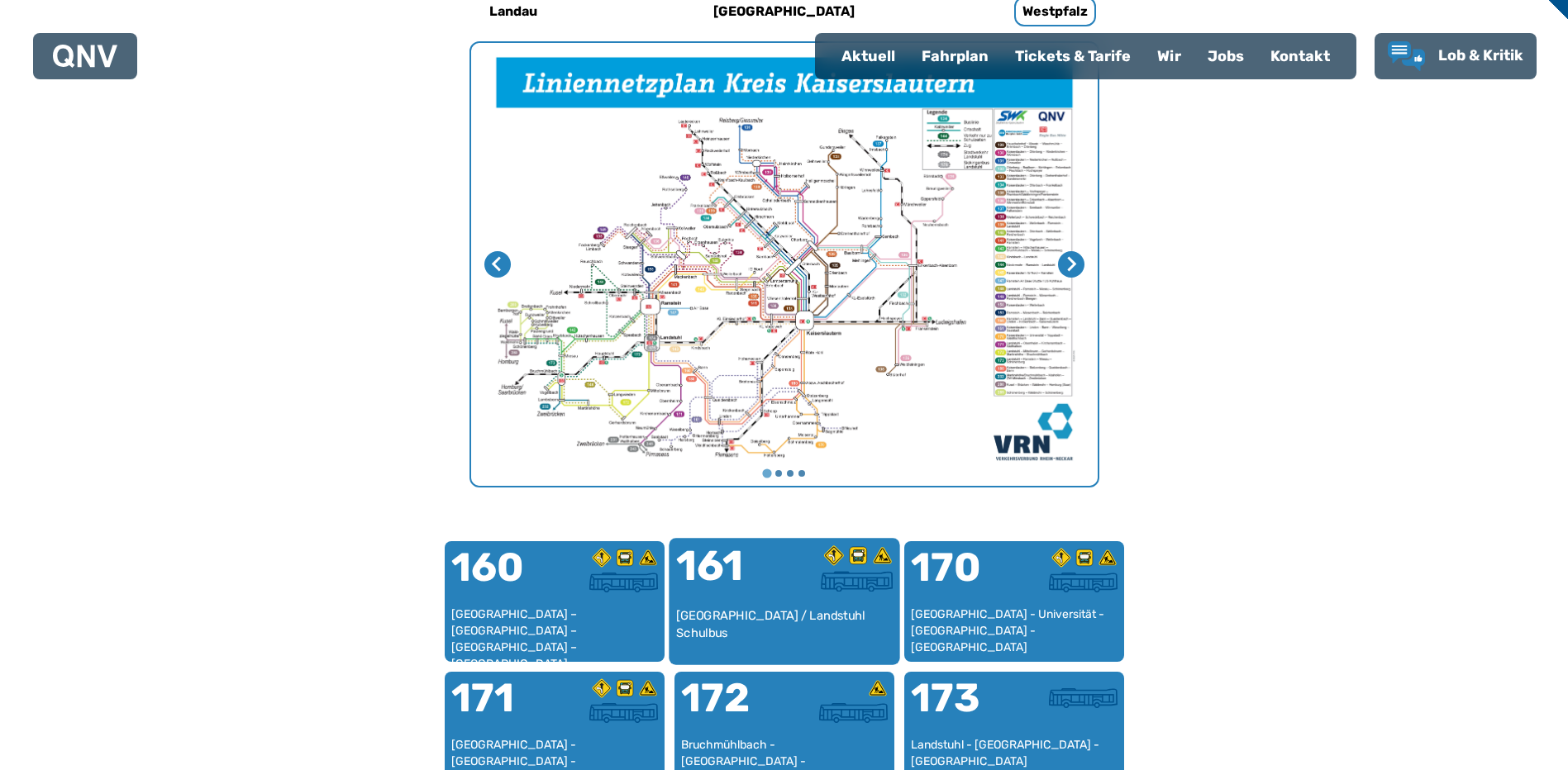
click at [729, 612] on div "[GEOGRAPHIC_DATA] / Landstuhl Schulbus" at bounding box center [783, 632] width 217 height 50
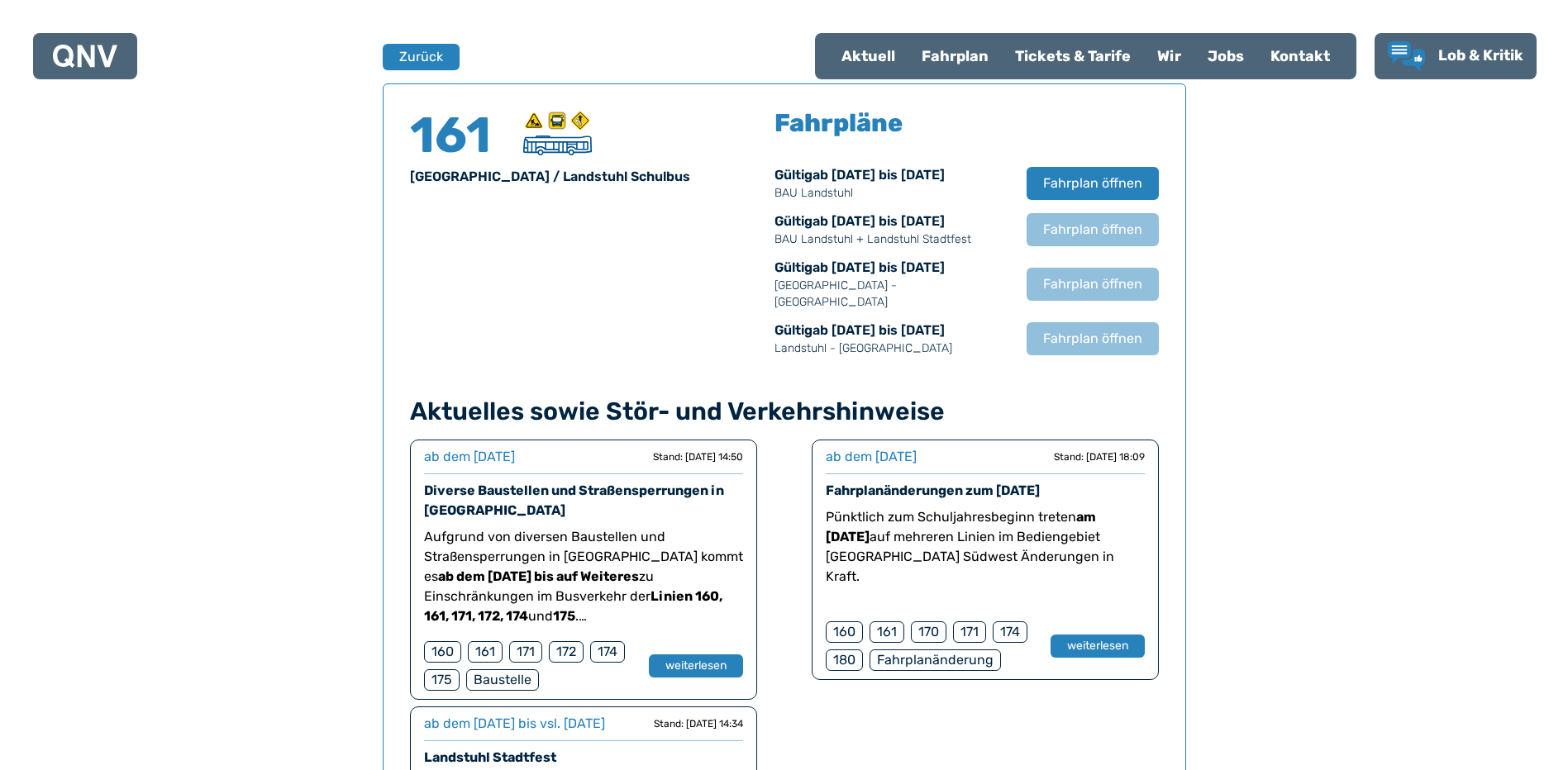
scroll to position [1254, 0]
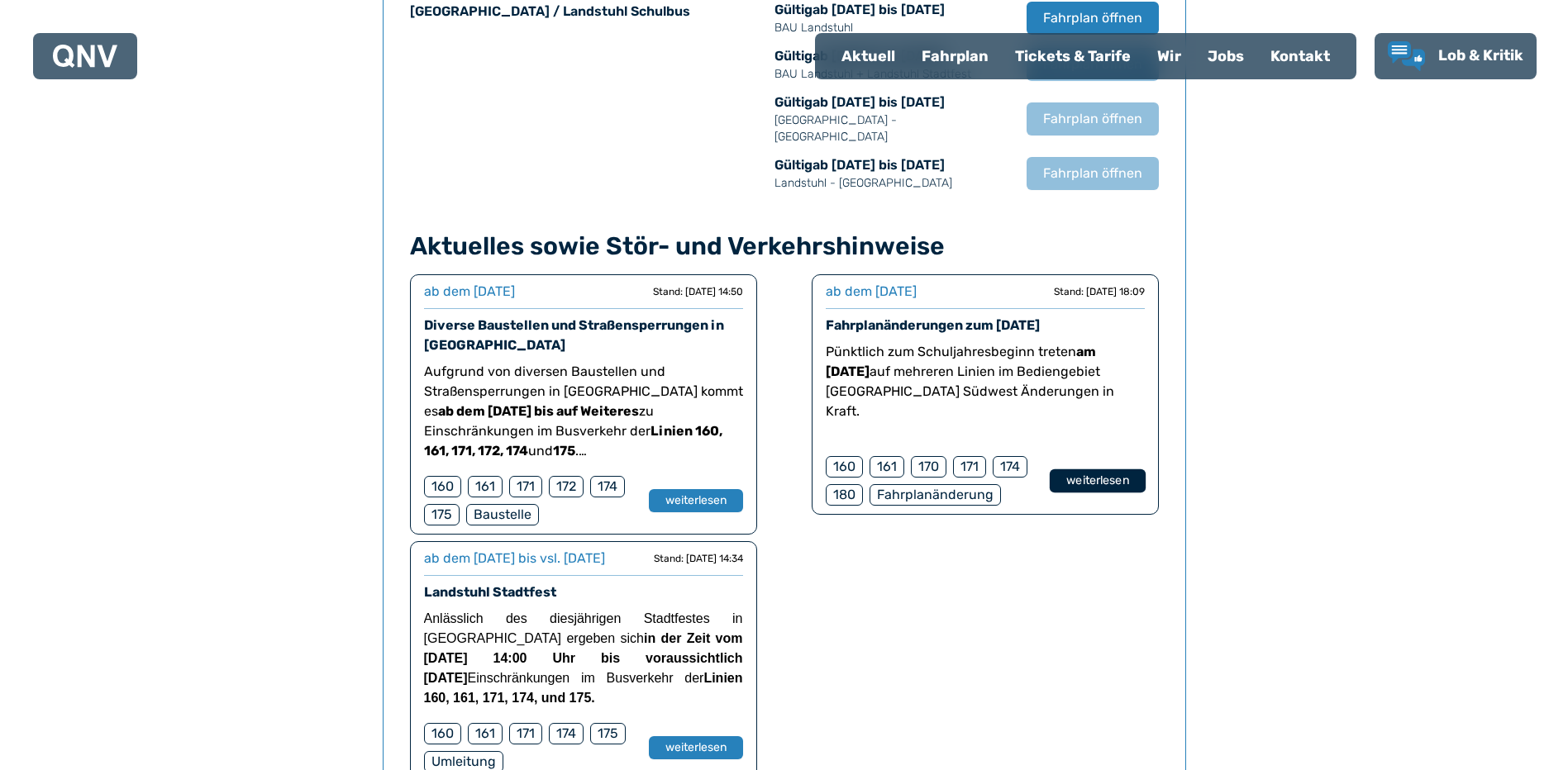
click at [1080, 470] on button "weiterlesen" at bounding box center [1096, 482] width 96 height 24
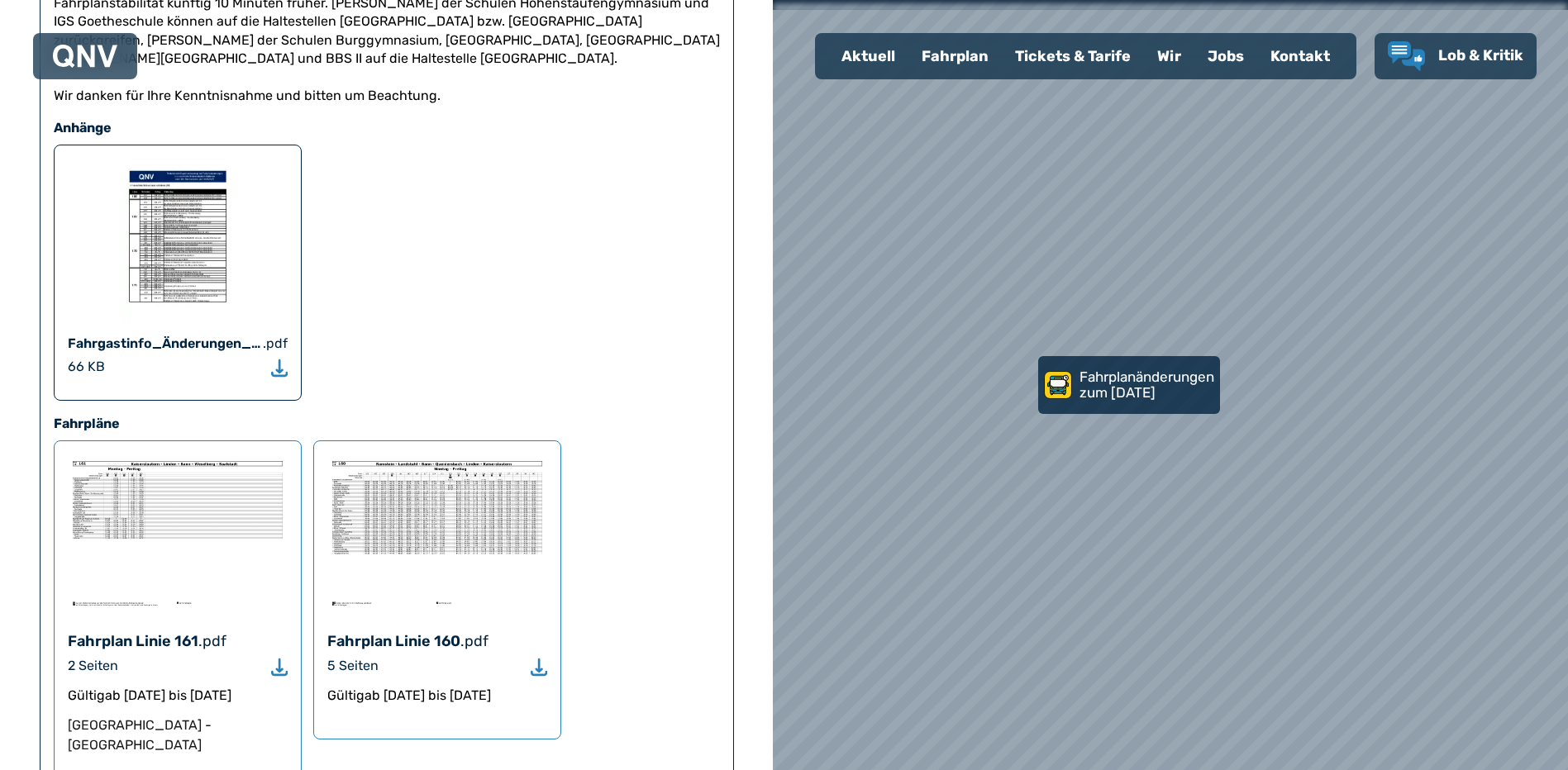
scroll to position [1075, 0]
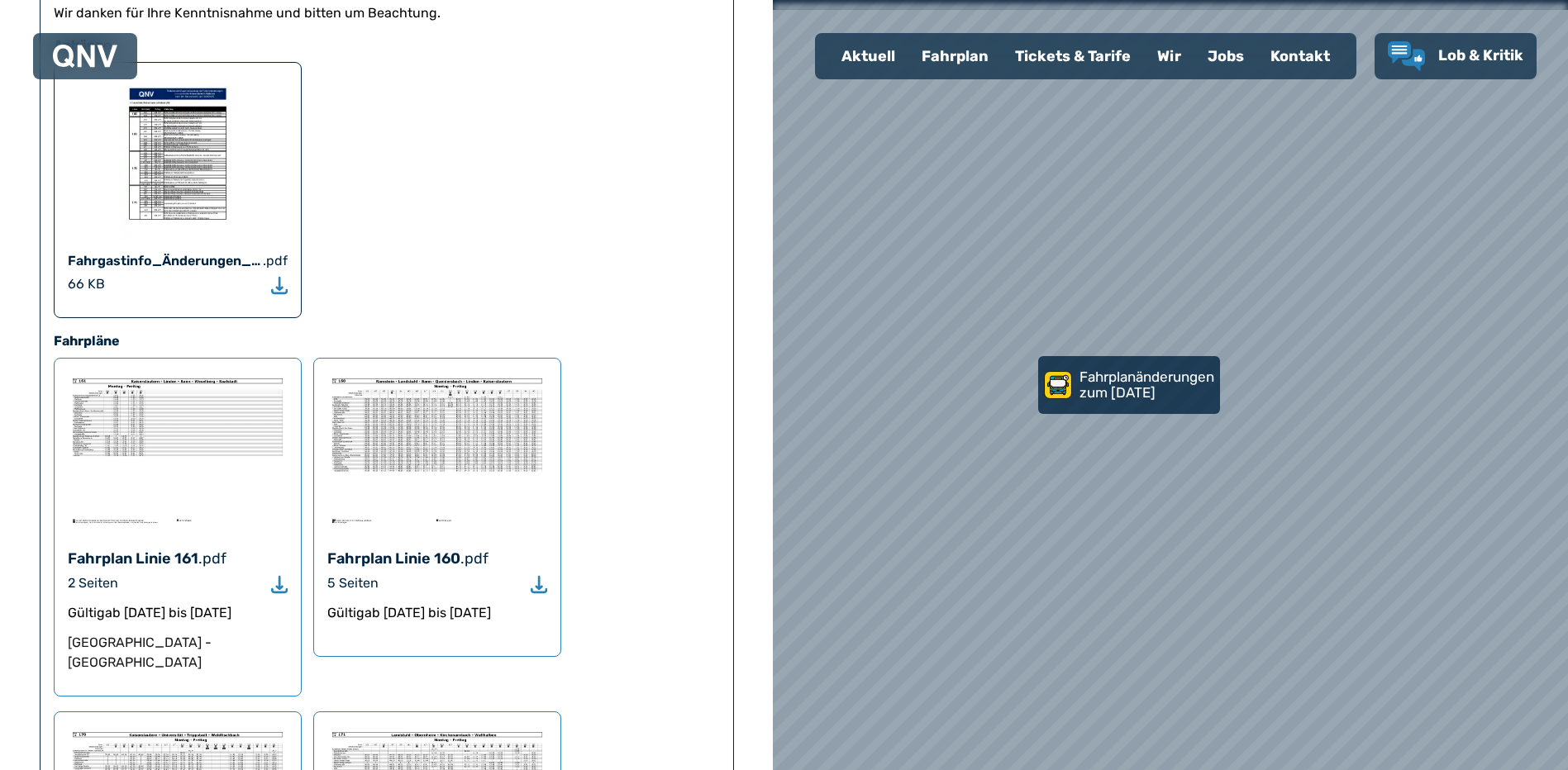
click at [144, 428] on img at bounding box center [177, 450] width 220 height 157
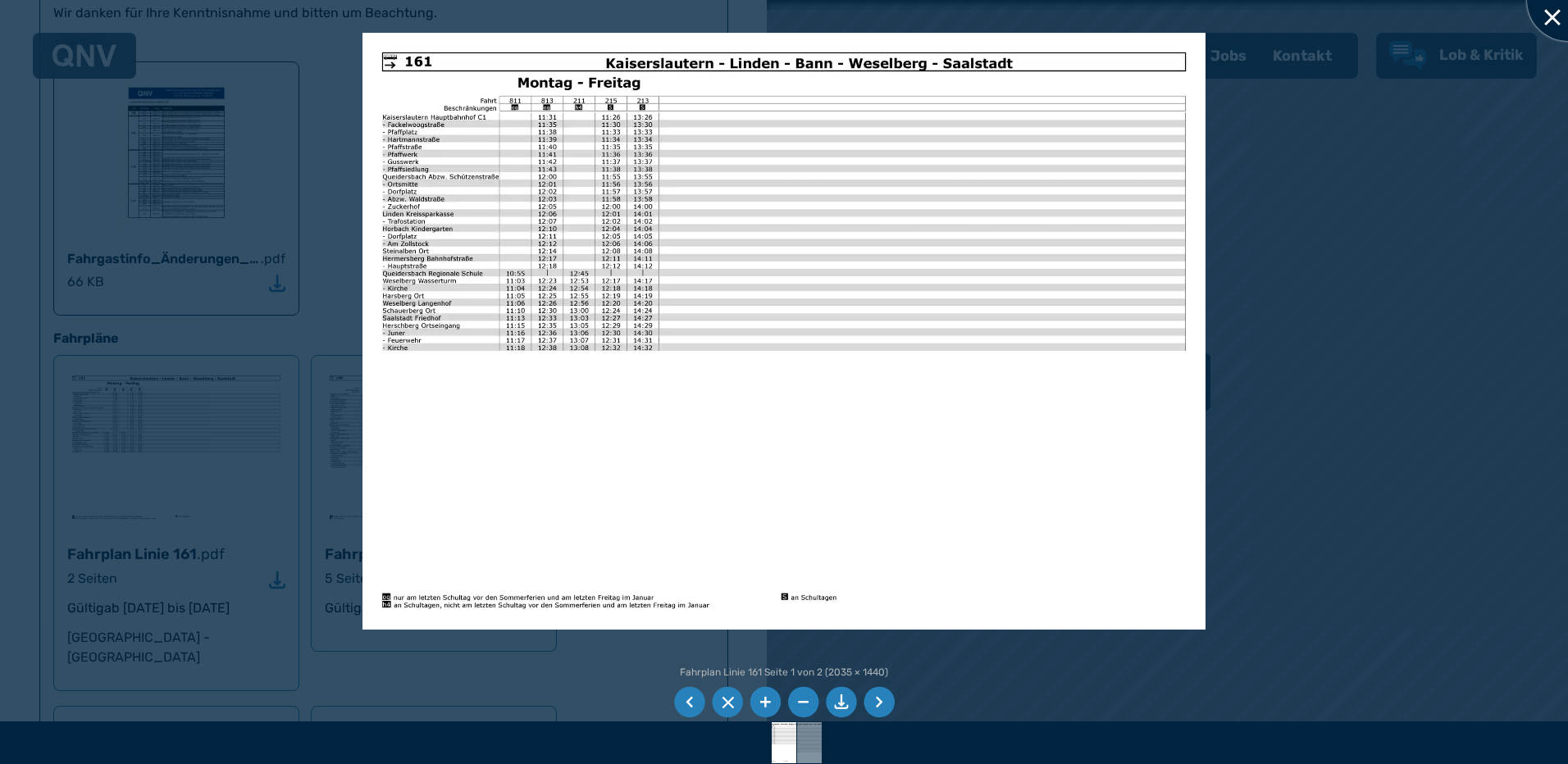
click at [1549, 14] on div at bounding box center [1569, 0] width 82 height 82
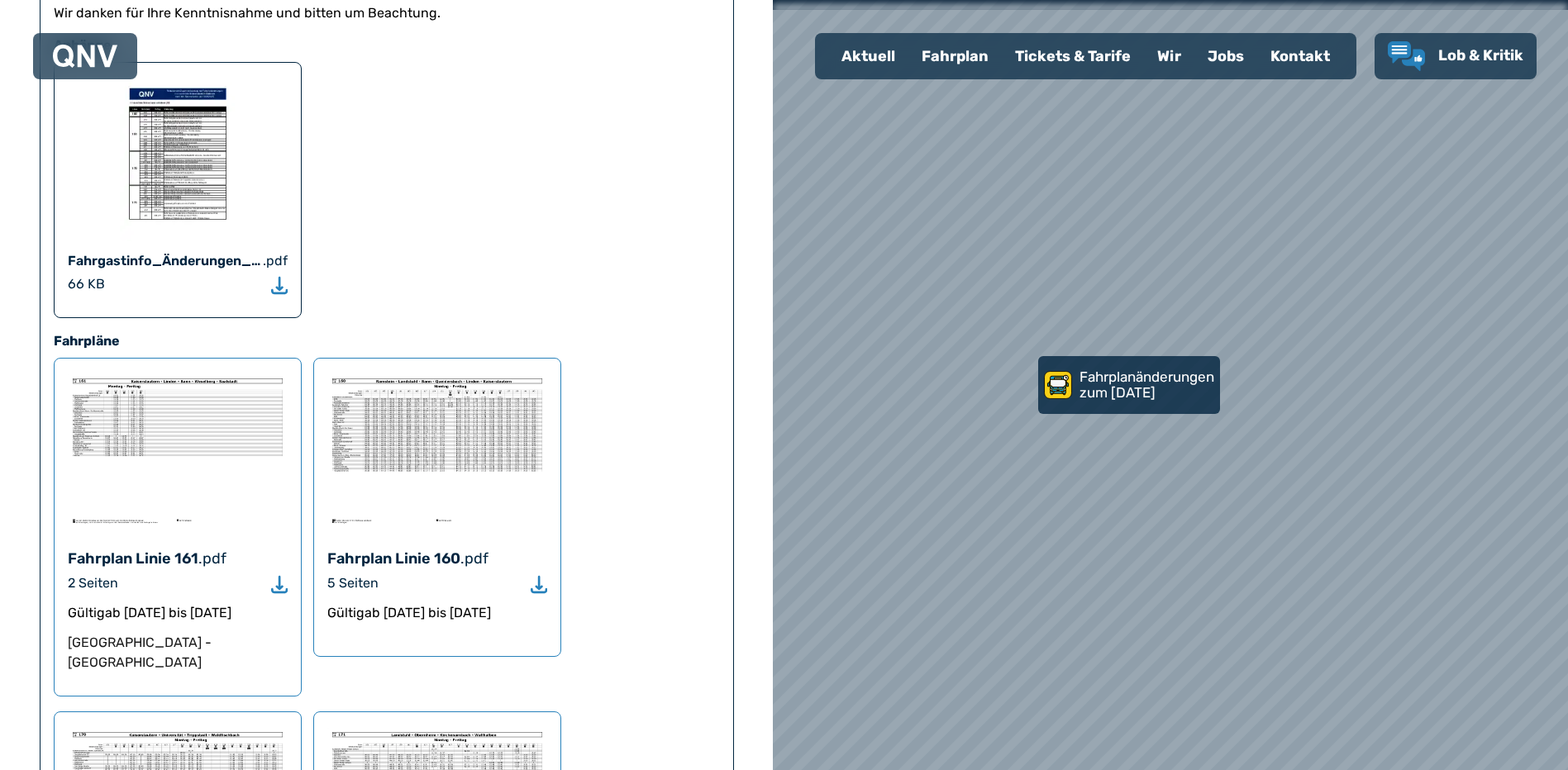
click at [194, 390] on img at bounding box center [177, 450] width 220 height 157
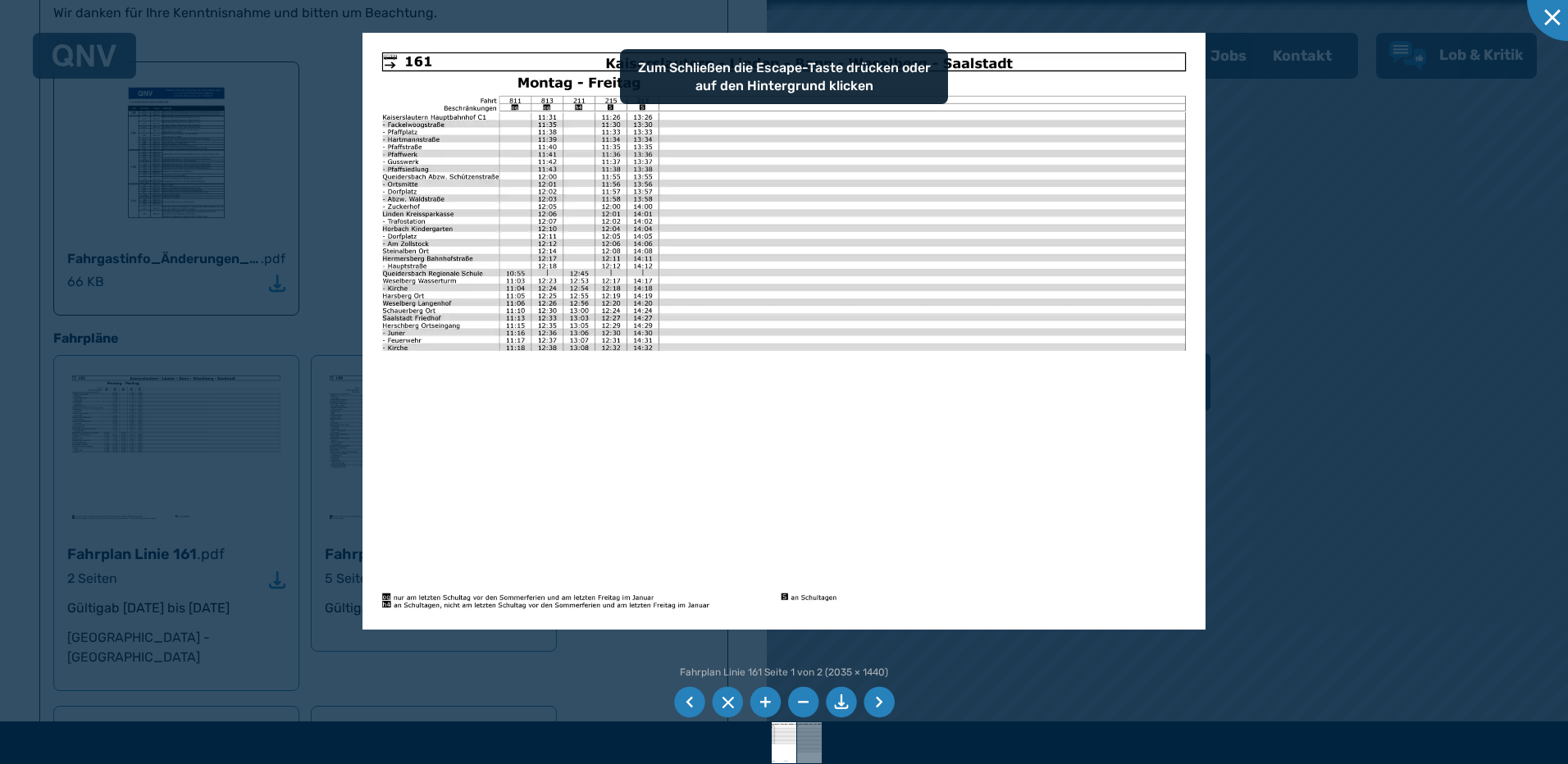
click at [881, 698] on li at bounding box center [879, 702] width 31 height 31
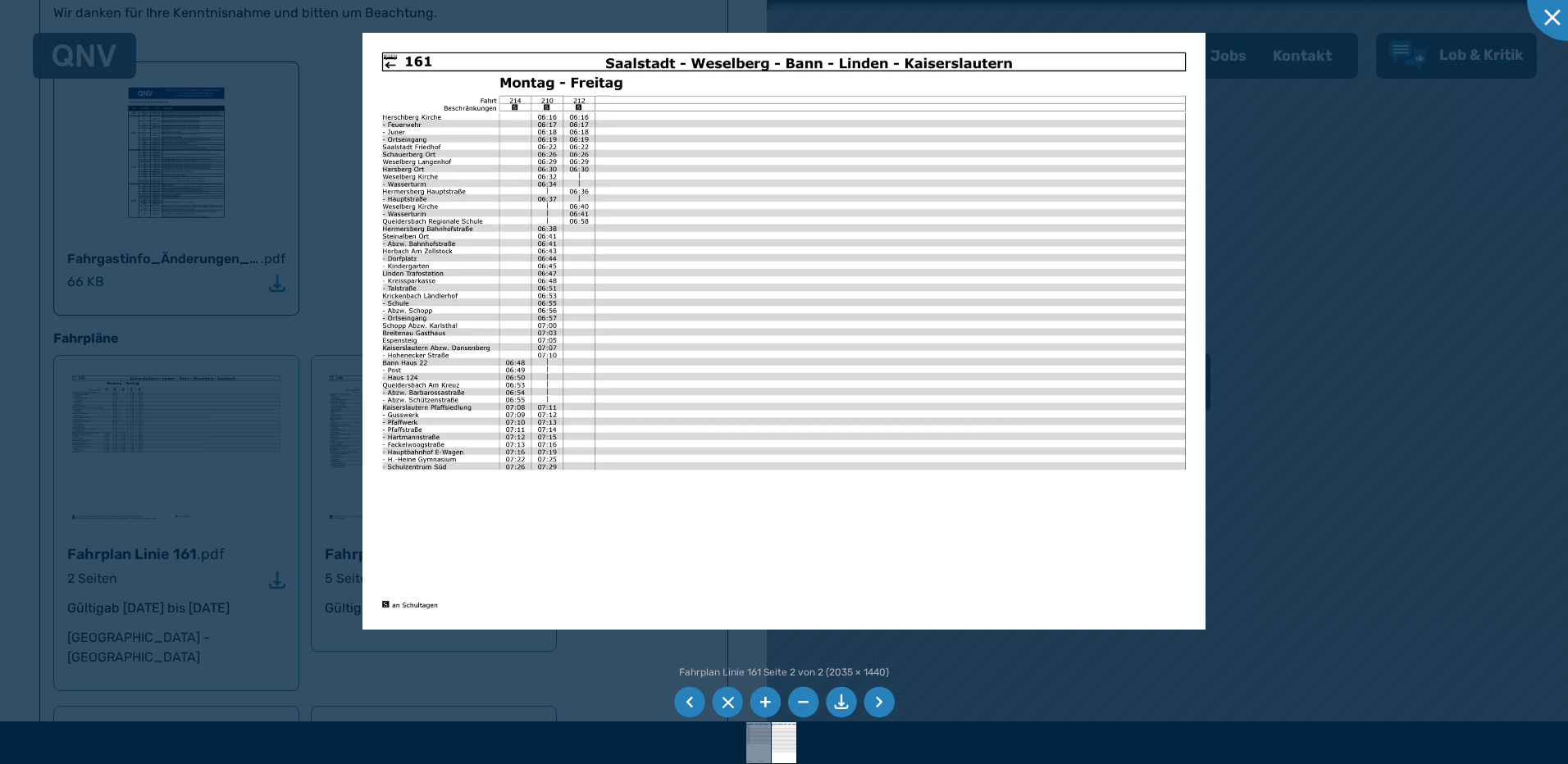
click at [687, 700] on li at bounding box center [690, 702] width 31 height 31
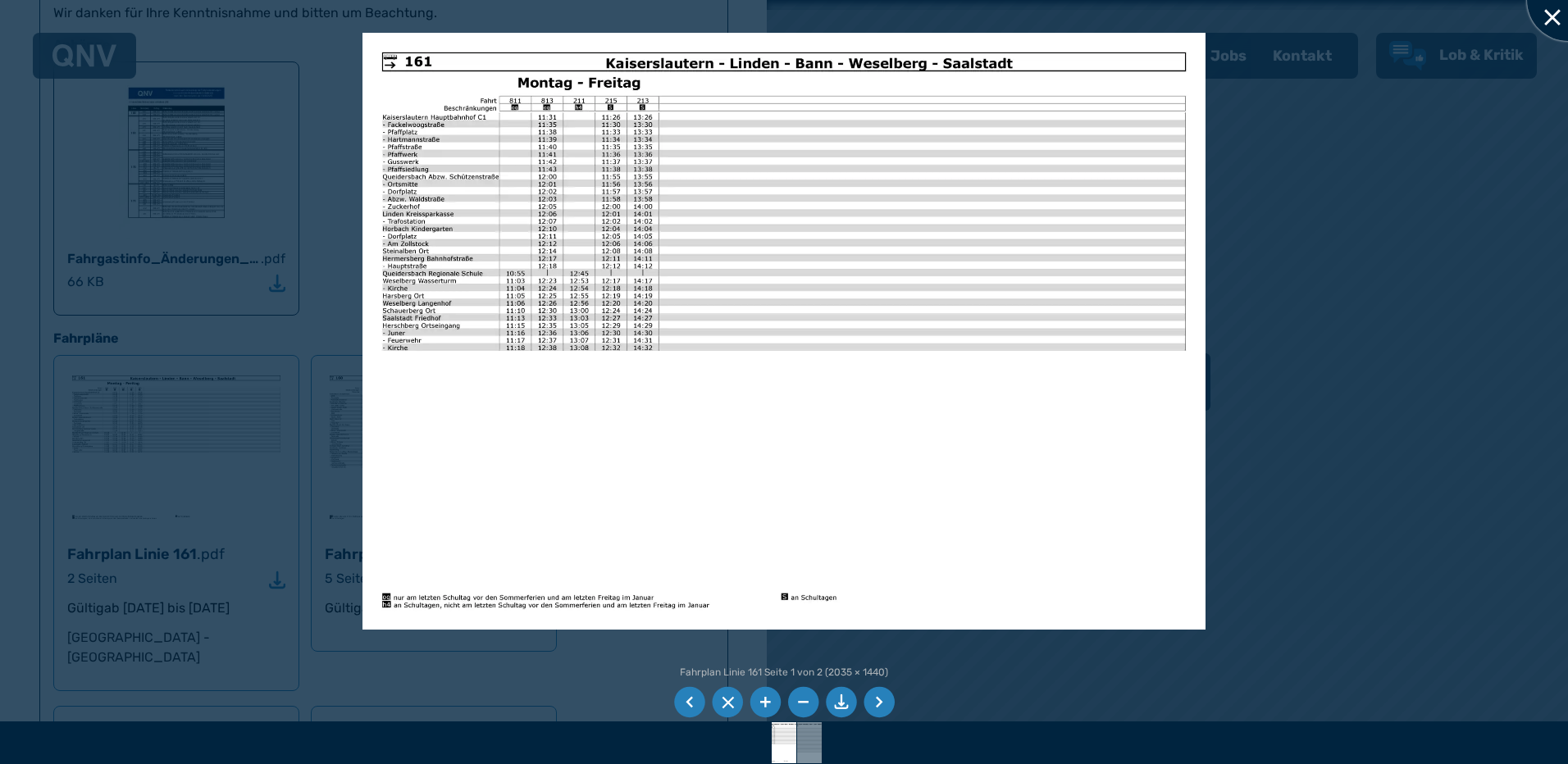
click at [1552, 15] on div at bounding box center [1569, 0] width 82 height 82
